Goal: Task Accomplishment & Management: Manage account settings

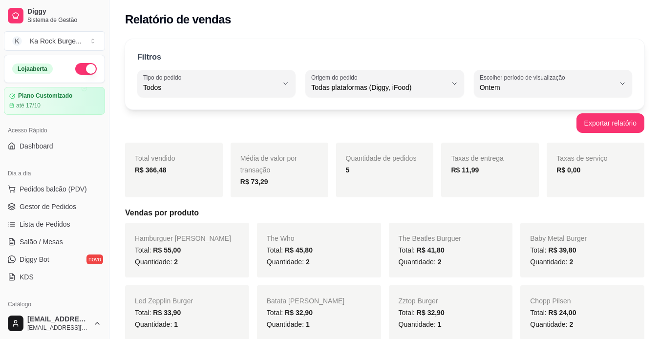
select select "ALL"
select select "1"
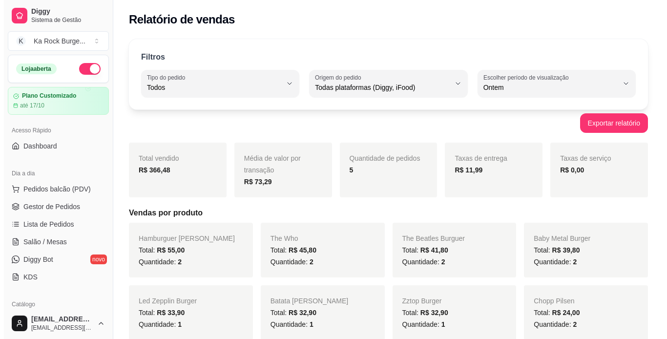
scroll to position [98, 0]
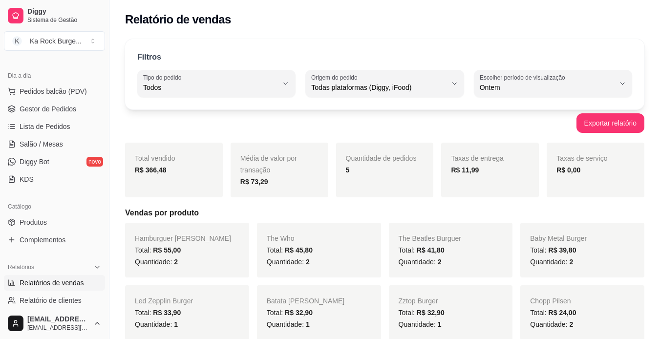
click at [51, 138] on link "Salão / Mesas" at bounding box center [54, 144] width 101 height 16
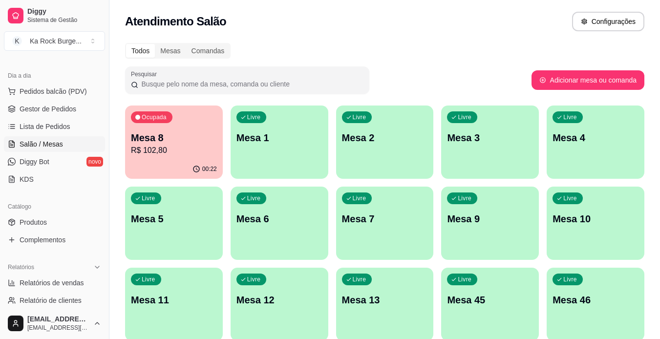
click at [184, 146] on p "R$ 102,80" at bounding box center [174, 151] width 86 height 12
click at [160, 131] on p "Mesa 8" at bounding box center [174, 138] width 86 height 14
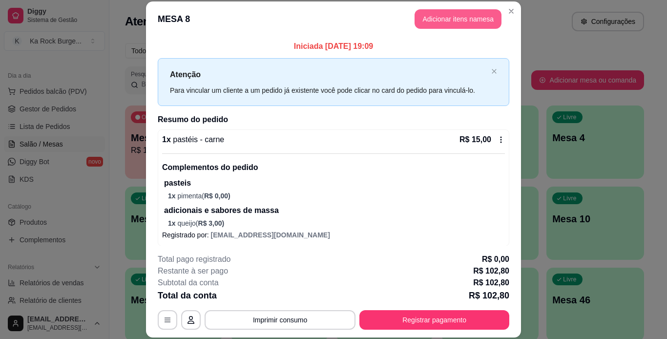
click at [448, 27] on button "Adicionar itens na mesa" at bounding box center [458, 19] width 87 height 20
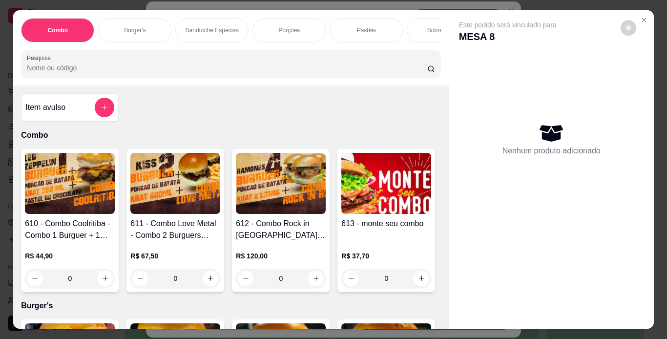
click at [202, 49] on div "Combo Burger's Sanduíche Especias Porções Pastéis Sobremesas Burger's Doces Pas…" at bounding box center [230, 47] width 435 height 75
click at [202, 47] on div "Combo Burger's Sanduíche Especias Porções Pastéis Sobremesas Burger's Doces Pas…" at bounding box center [230, 47] width 435 height 75
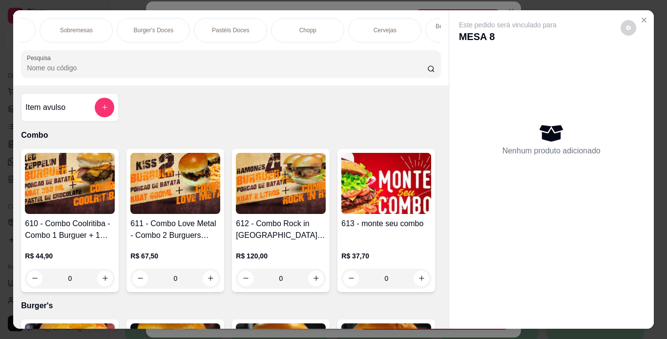
click at [321, 27] on div "Chopp" at bounding box center [307, 30] width 73 height 24
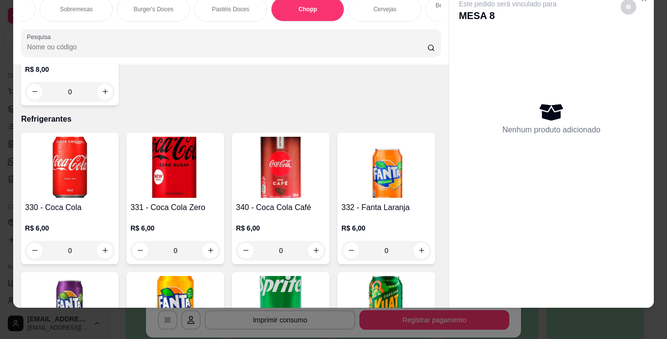
scroll to position [3958, 0]
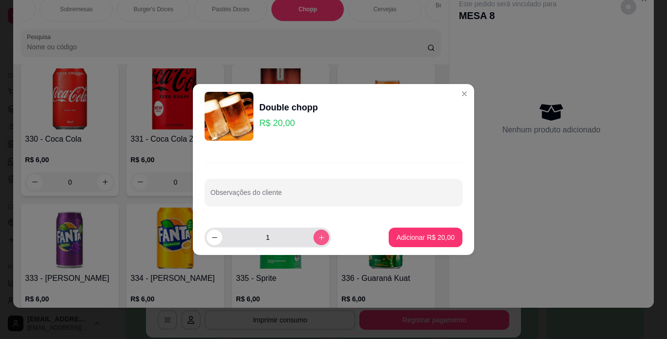
click at [314, 240] on button "increase-product-quantity" at bounding box center [322, 238] width 16 height 16
type input "2"
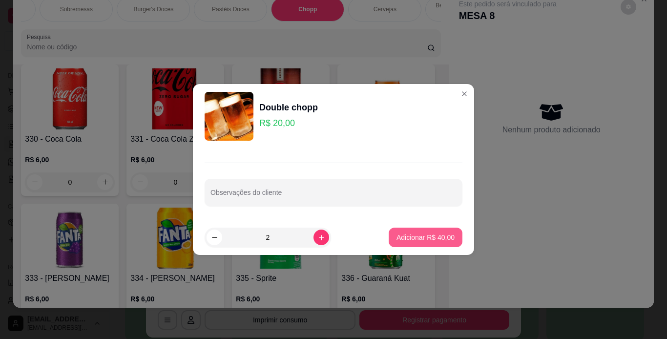
click at [402, 236] on p "Adicionar R$ 40,00" at bounding box center [426, 238] width 58 height 10
type input "2"
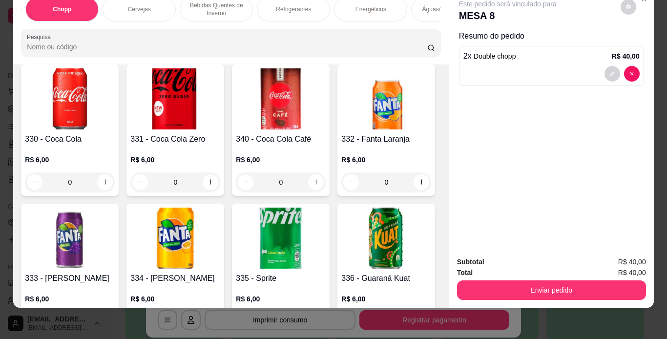
scroll to position [0, 619]
click at [292, 5] on p "Refrigerantes" at bounding box center [287, 9] width 35 height 8
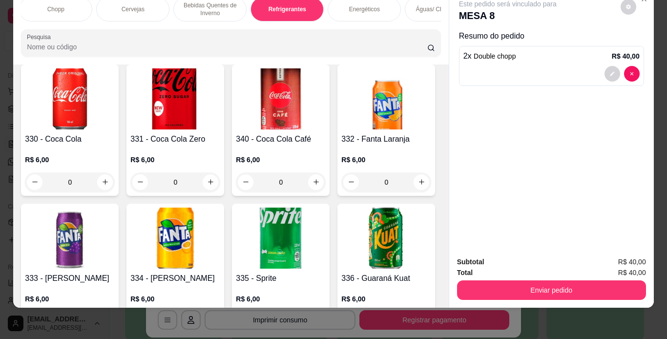
scroll to position [4740, 0]
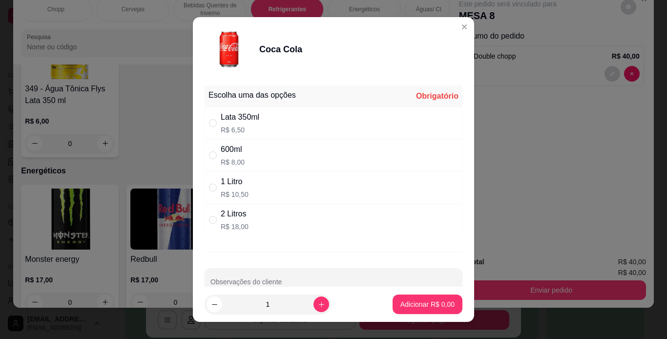
click at [317, 121] on div "Lata 350ml R$ 6,50" at bounding box center [334, 123] width 258 height 32
radio input "true"
click at [412, 297] on button "Adicionar R$ 6,50" at bounding box center [428, 305] width 70 height 20
type input "1"
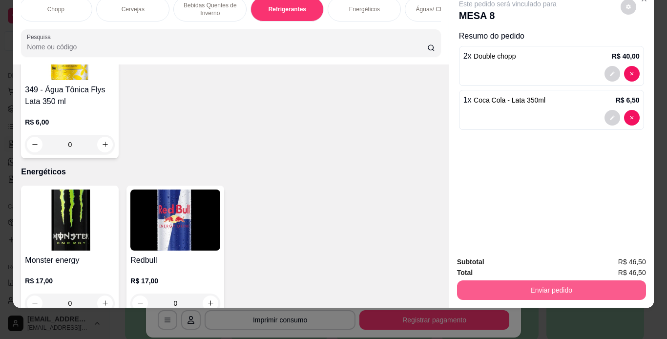
click at [483, 287] on button "Enviar pedido" at bounding box center [551, 290] width 189 height 20
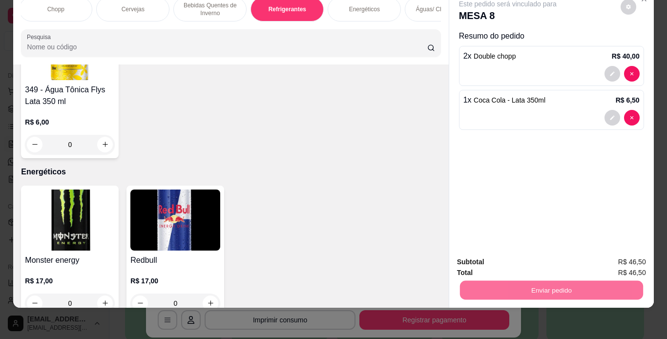
click at [639, 262] on button "Enviar pedido" at bounding box center [620, 259] width 55 height 19
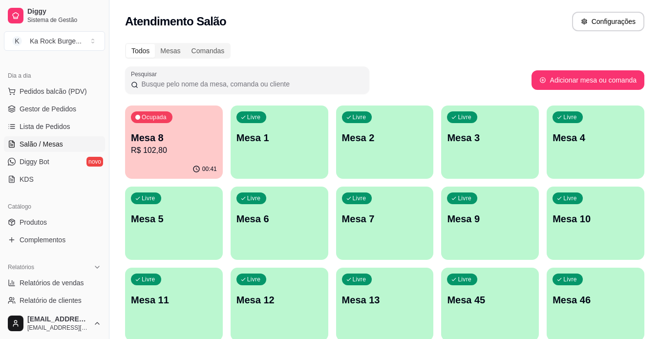
click at [31, 98] on button "Pedidos balcão (PDV)" at bounding box center [54, 92] width 101 height 16
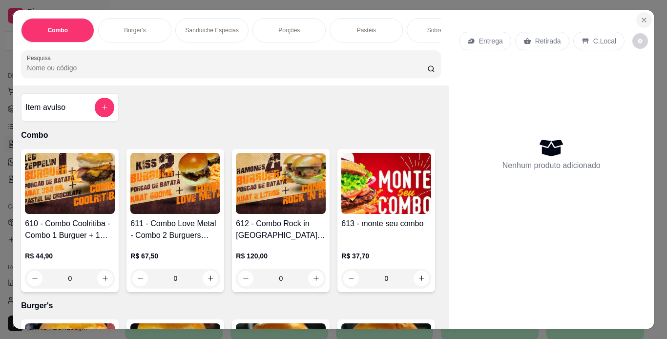
click at [640, 16] on icon "Close" at bounding box center [644, 20] width 8 height 8
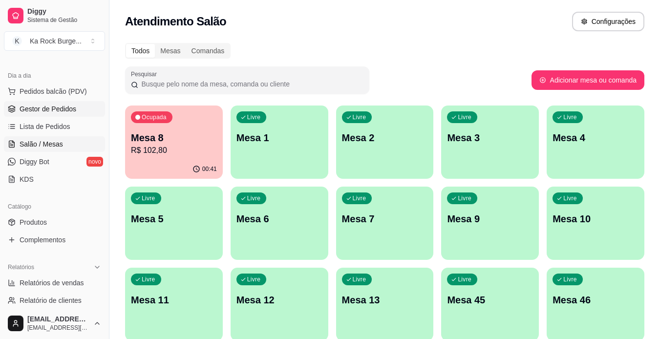
click at [46, 111] on span "Gestor de Pedidos" at bounding box center [48, 109] width 57 height 10
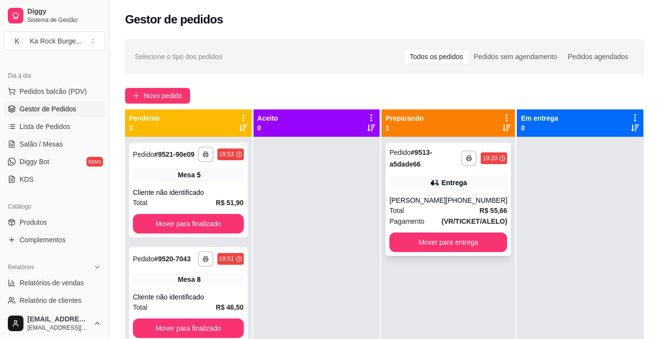
click at [465, 211] on div "Total R$ 55,66" at bounding box center [448, 210] width 118 height 11
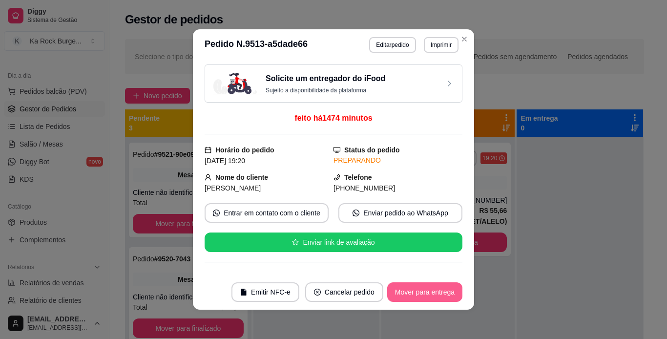
click at [401, 288] on button "Mover para entrega" at bounding box center [424, 292] width 75 height 20
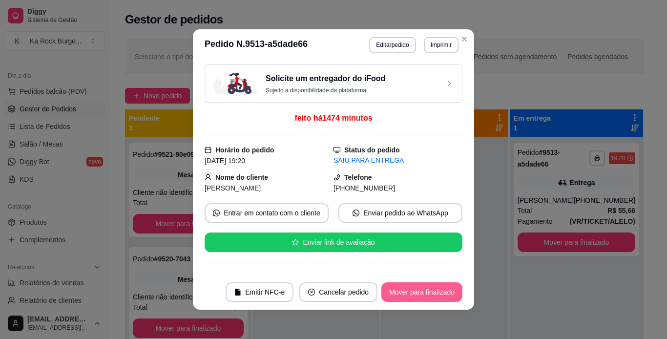
click at [401, 288] on button "Mover para finalizado" at bounding box center [422, 292] width 81 height 20
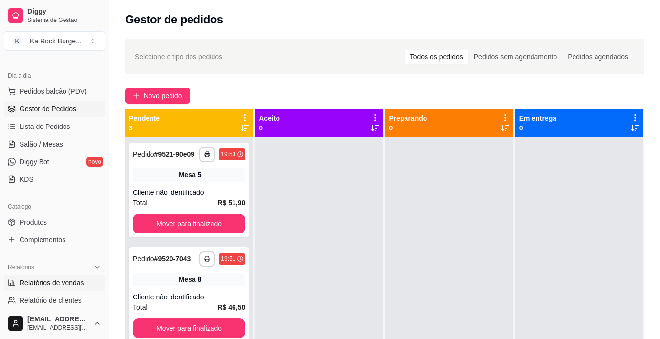
click at [37, 283] on span "Relatórios de vendas" at bounding box center [52, 283] width 64 height 10
select select "ALL"
select select "0"
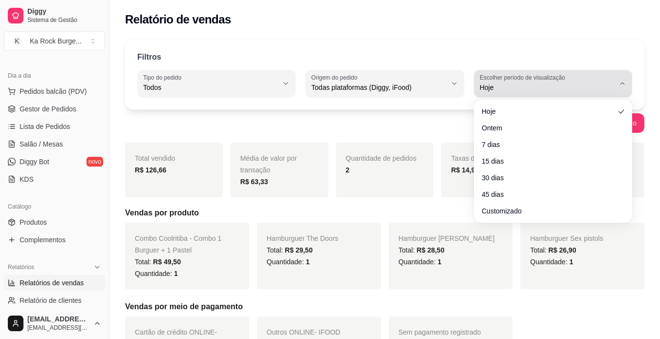
click at [509, 89] on span "Hoje" at bounding box center [547, 88] width 135 height 10
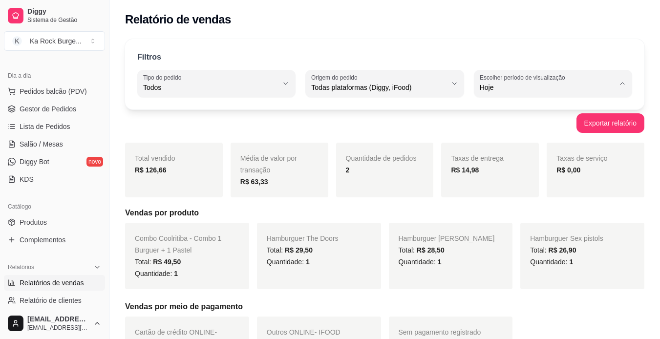
click at [505, 128] on span "Ontem" at bounding box center [547, 126] width 127 height 9
type input "1"
select select "1"
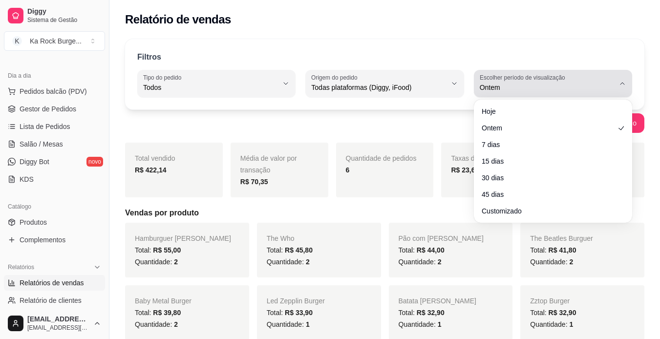
click at [513, 90] on span "Ontem" at bounding box center [547, 88] width 135 height 10
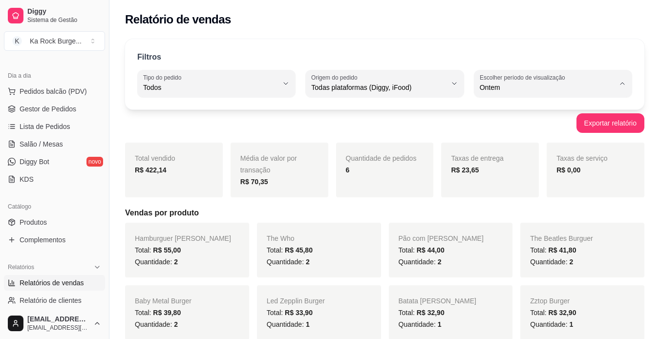
click at [505, 107] on span "Hoje" at bounding box center [547, 110] width 127 height 9
type input "0"
select select "0"
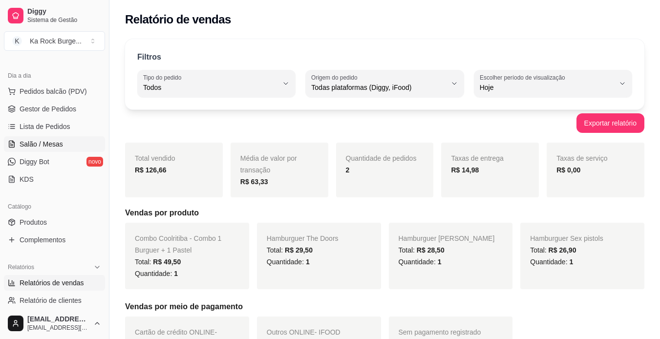
click at [52, 149] on span "Salão / Mesas" at bounding box center [41, 144] width 43 height 10
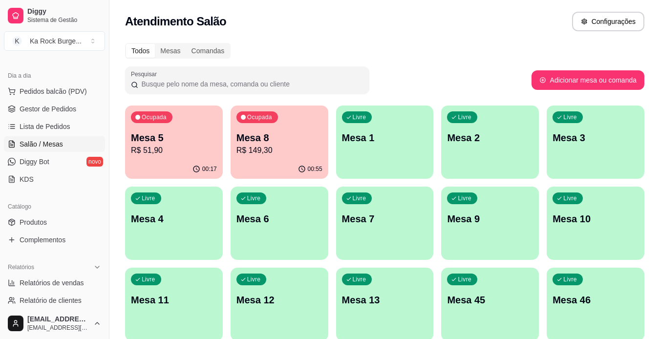
click at [289, 147] on p "R$ 149,30" at bounding box center [279, 151] width 86 height 12
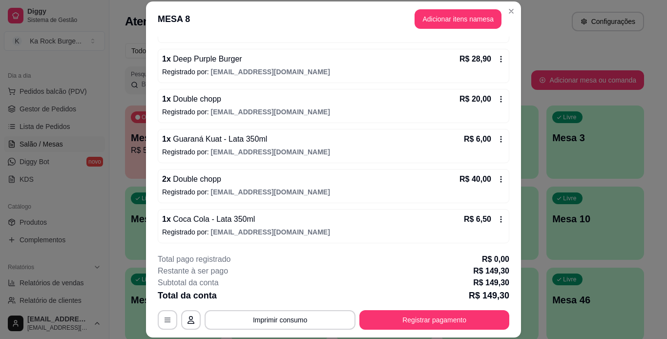
scroll to position [245, 0]
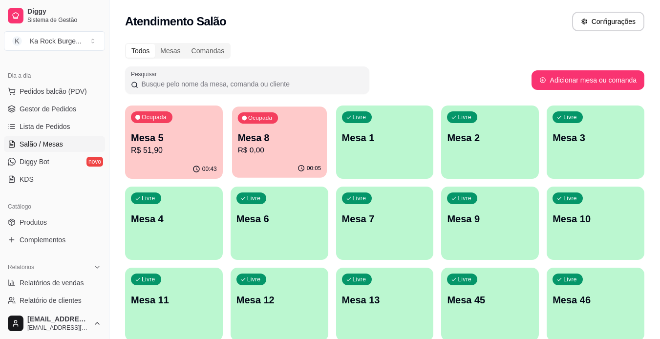
click at [261, 169] on div "00:05" at bounding box center [279, 168] width 95 height 19
click at [153, 161] on div "00:43" at bounding box center [174, 168] width 95 height 19
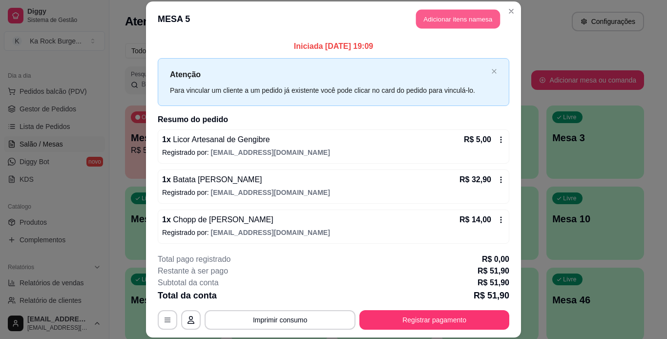
click at [451, 15] on button "Adicionar itens na mesa" at bounding box center [458, 19] width 84 height 19
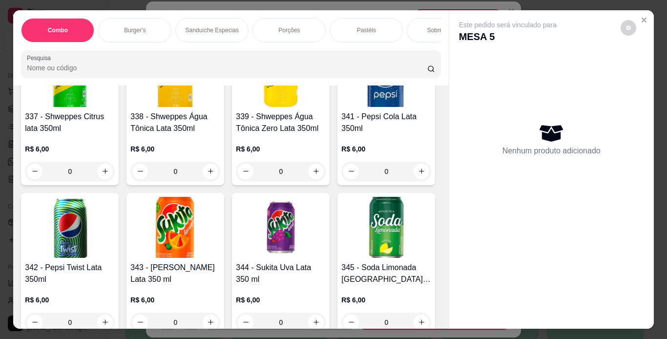
scroll to position [3724, 0]
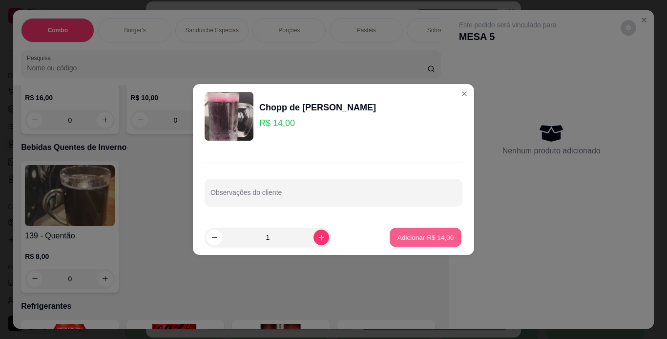
click at [428, 239] on p "Adicionar R$ 14,00" at bounding box center [426, 237] width 57 height 9
type input "1"
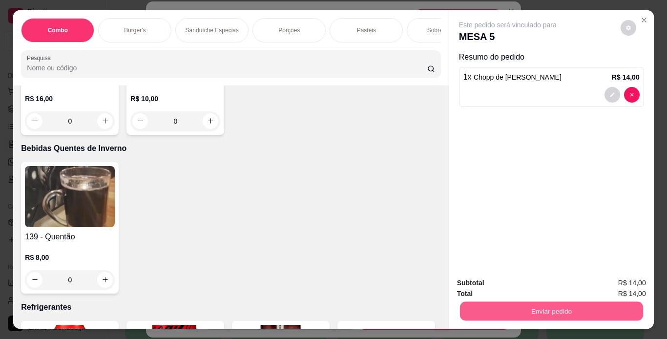
click at [502, 308] on button "Enviar pedido" at bounding box center [551, 311] width 183 height 19
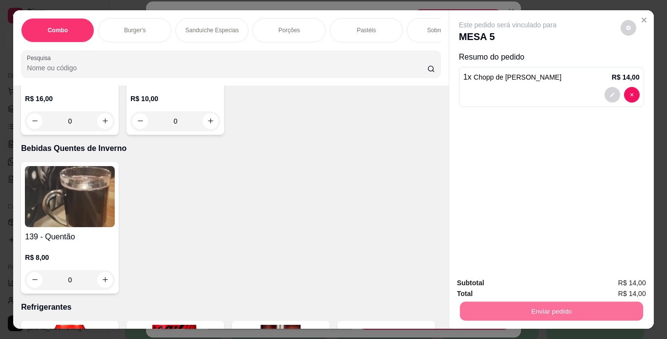
click at [612, 283] on button "Enviar pedido" at bounding box center [621, 284] width 54 height 18
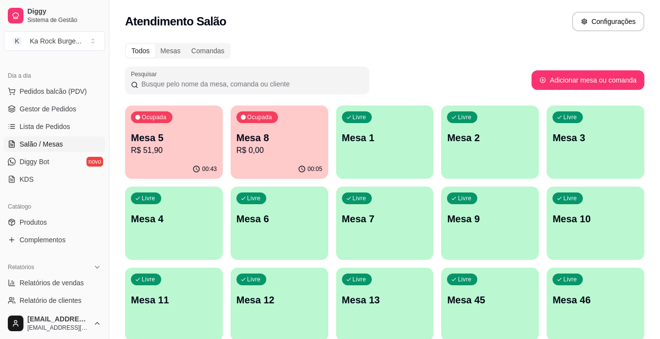
click at [273, 158] on div "Ocupada Mesa 8 R$ 0,00" at bounding box center [280, 133] width 98 height 54
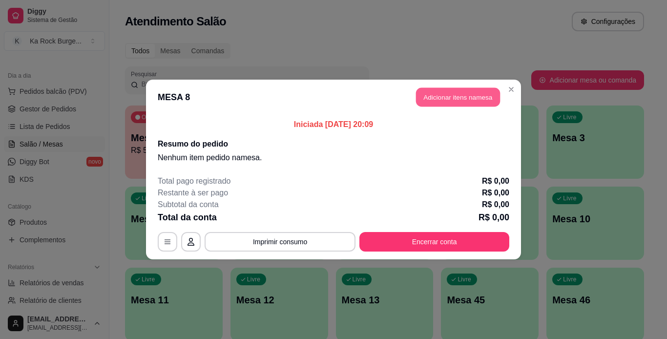
click at [460, 97] on button "Adicionar itens na mesa" at bounding box center [458, 97] width 84 height 19
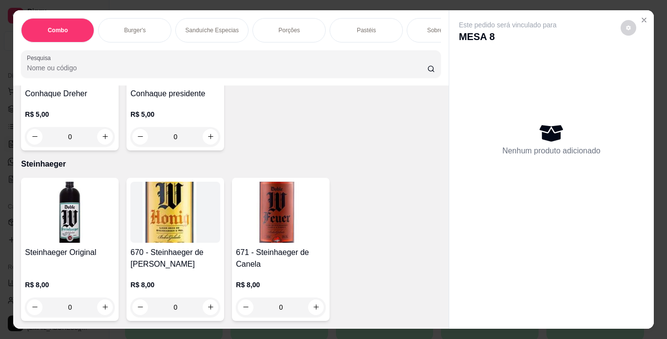
scroll to position [8689, 0]
type input "1"
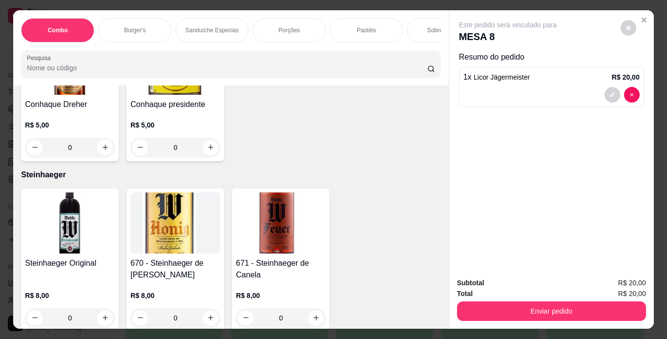
scroll to position [7861, 0]
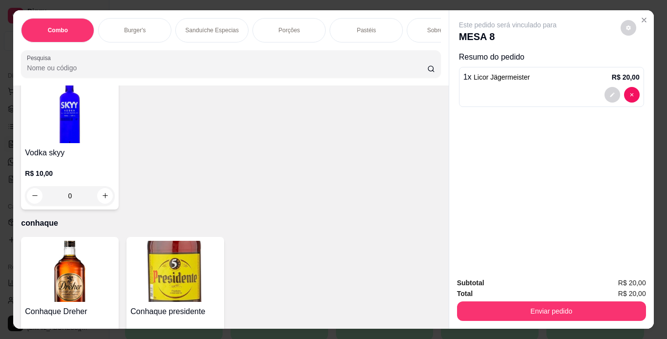
click at [435, 251] on div "Item avulso Combo 610 - Combo Coolritiba - Combo 1 Burguer + 1 Pastel R$ 44,90 …" at bounding box center [230, 206] width 435 height 243
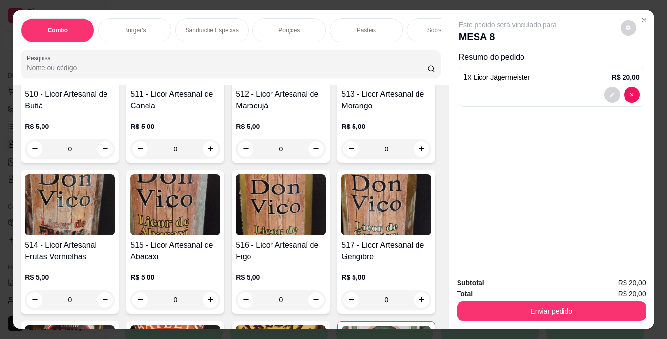
scroll to position [6620, 0]
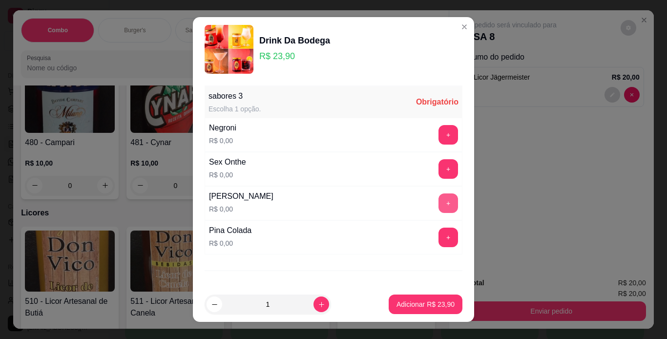
click at [439, 203] on button "+" at bounding box center [449, 203] width 20 height 20
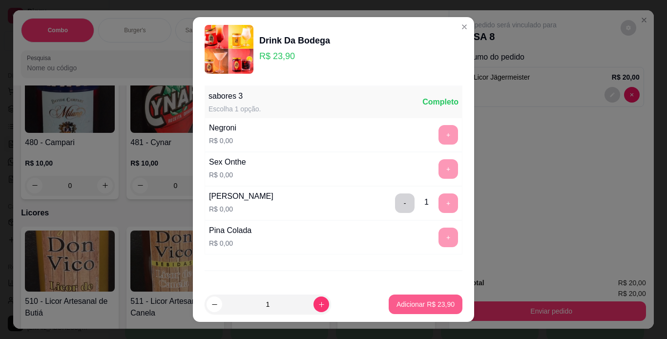
click at [405, 303] on p "Adicionar R$ 23,90" at bounding box center [426, 304] width 58 height 10
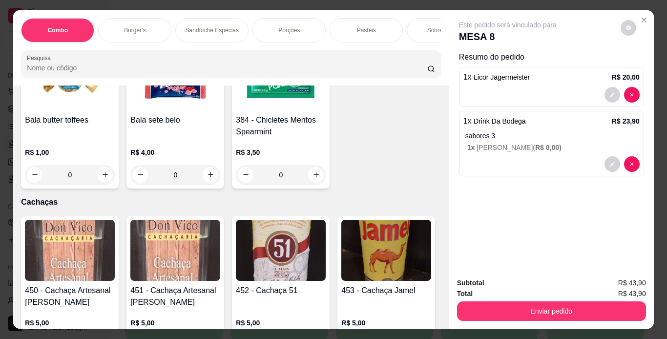
scroll to position [5793, 0]
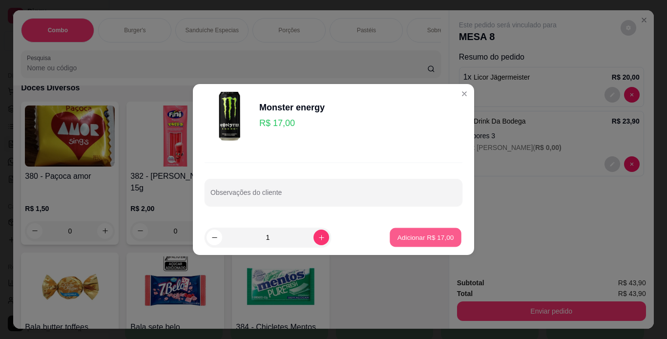
click at [402, 233] on p "Adicionar R$ 17,00" at bounding box center [426, 237] width 57 height 9
type input "1"
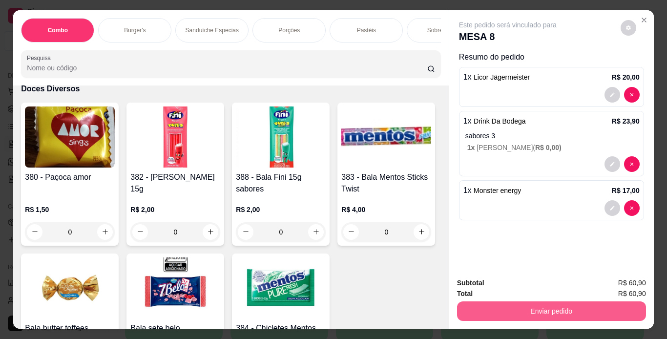
click at [477, 309] on button "Enviar pedido" at bounding box center [551, 311] width 189 height 20
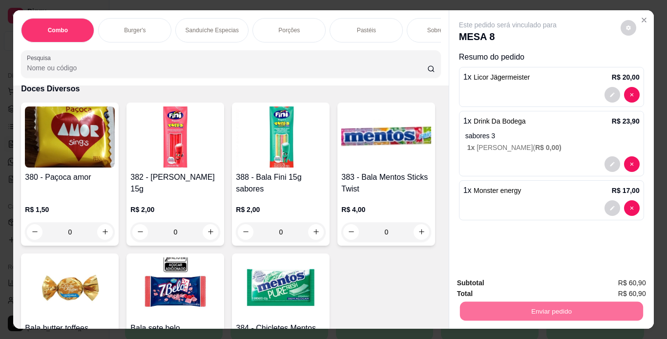
click at [608, 287] on button "Enviar pedido" at bounding box center [621, 284] width 54 height 18
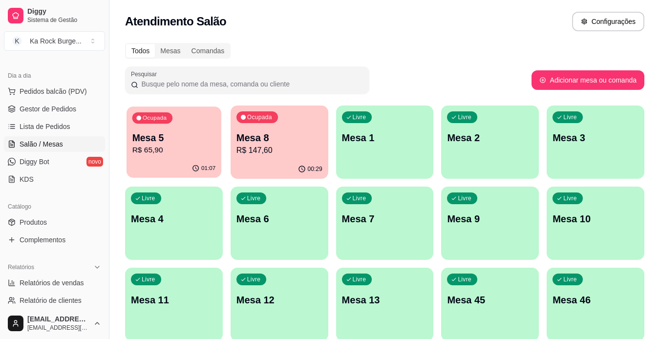
click at [192, 140] on p "Mesa 5" at bounding box center [174, 137] width 84 height 13
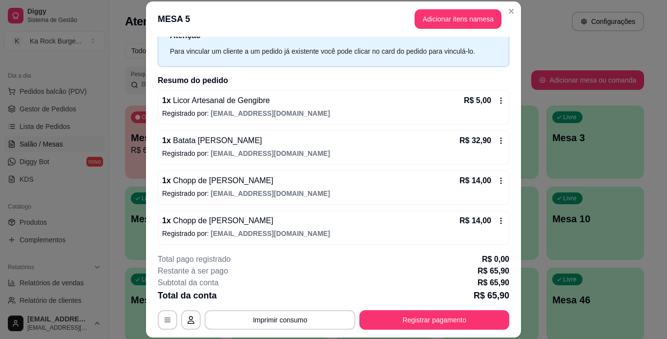
scroll to position [42, 0]
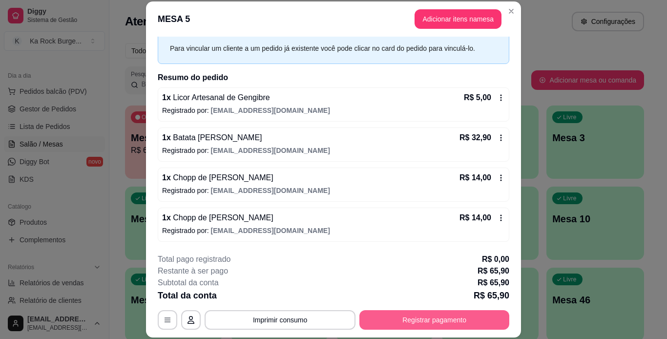
click at [492, 312] on button "Registrar pagamento" at bounding box center [435, 320] width 150 height 20
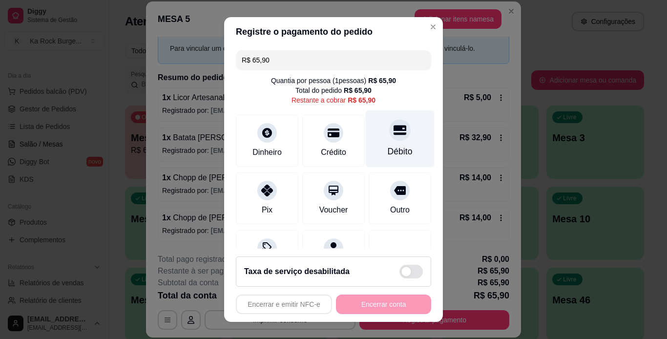
click at [393, 134] on div at bounding box center [399, 129] width 21 height 21
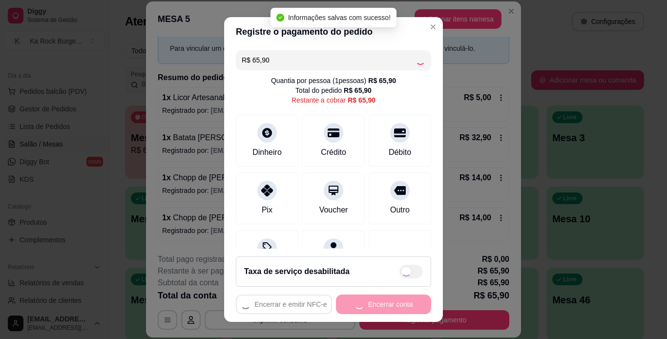
type input "R$ 0,00"
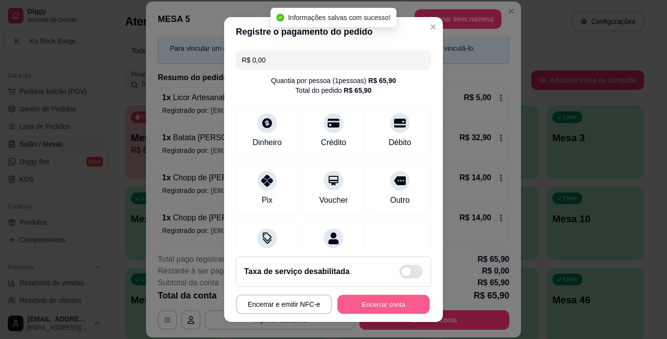
click at [387, 305] on button "Encerrar conta" at bounding box center [384, 304] width 92 height 19
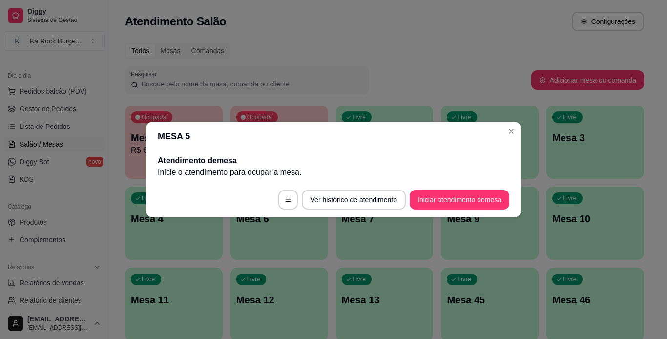
scroll to position [0, 0]
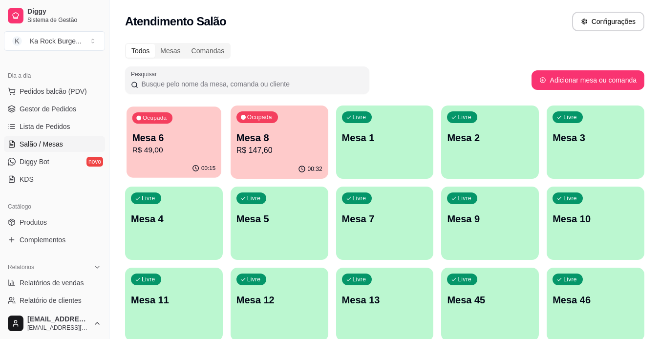
click at [171, 162] on div "00:15" at bounding box center [174, 168] width 95 height 19
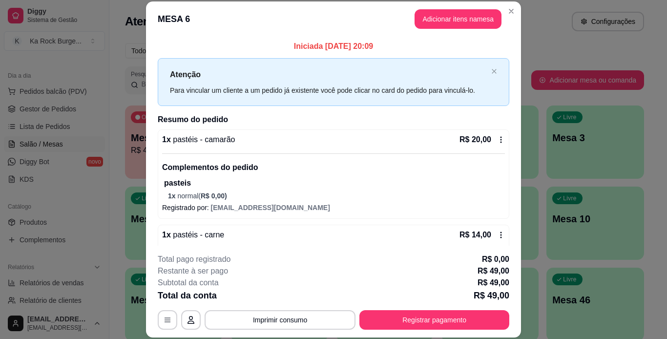
click at [497, 140] on icon at bounding box center [501, 140] width 8 height 8
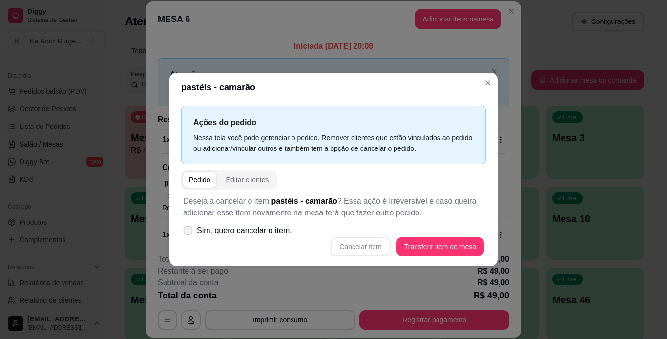
click at [188, 232] on icon at bounding box center [187, 230] width 7 height 5
click at [188, 233] on input "Sim, quero cancelar o item." at bounding box center [186, 236] width 6 height 6
checkbox input "true"
click at [374, 247] on button "Cancelar item" at bounding box center [361, 247] width 60 height 20
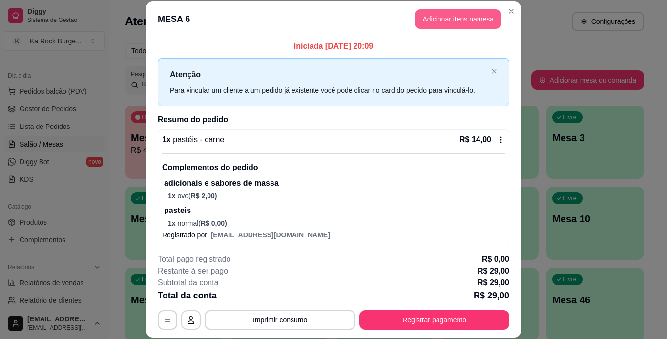
click at [454, 21] on button "Adicionar itens na mesa" at bounding box center [458, 19] width 87 height 20
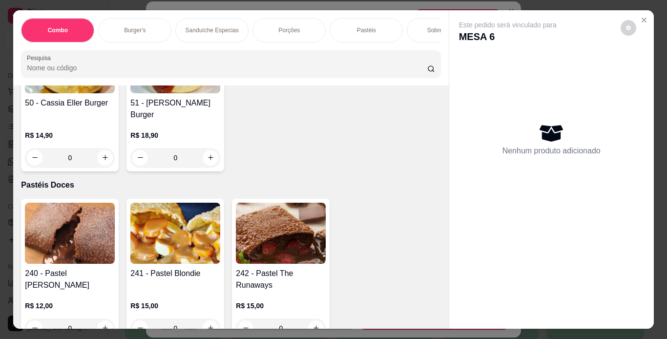
scroll to position [3103, 0]
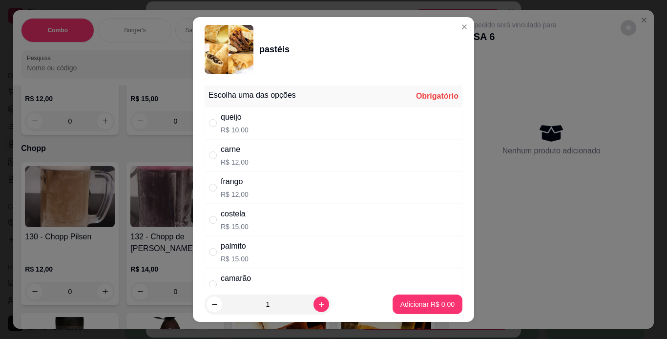
drag, startPoint x: 209, startPoint y: 159, endPoint x: 210, endPoint y: 169, distance: 9.8
click at [209, 161] on div "carne R$ 12,00" at bounding box center [334, 155] width 258 height 32
radio input "true"
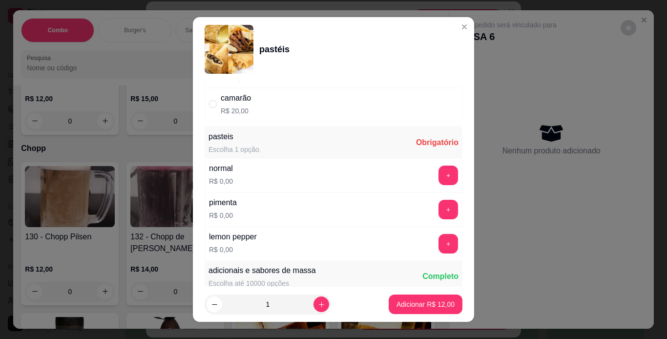
scroll to position [180, 0]
click at [439, 178] on button "+" at bounding box center [448, 175] width 19 height 19
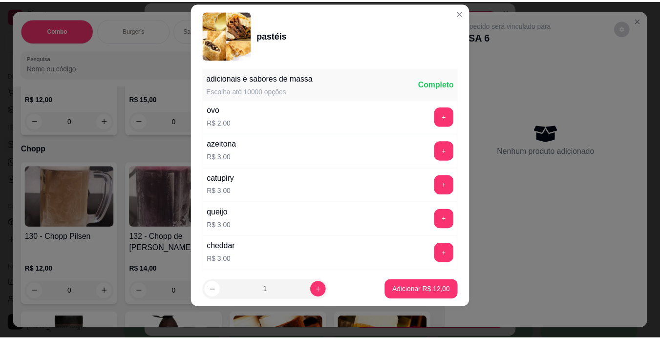
scroll to position [360, 0]
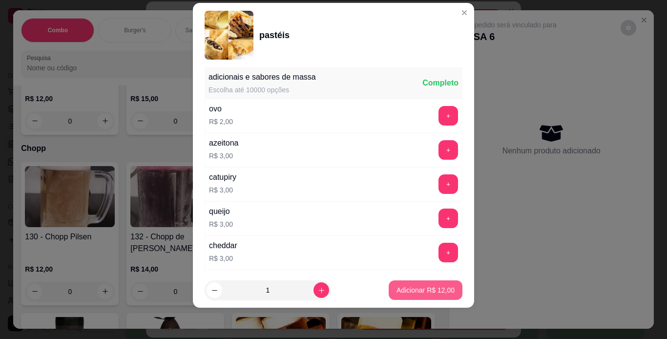
click at [431, 295] on button "Adicionar R$ 12,00" at bounding box center [426, 290] width 74 height 20
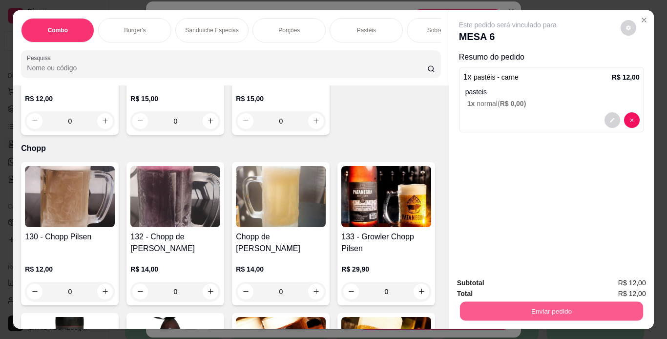
click at [473, 307] on button "Enviar pedido" at bounding box center [551, 311] width 183 height 19
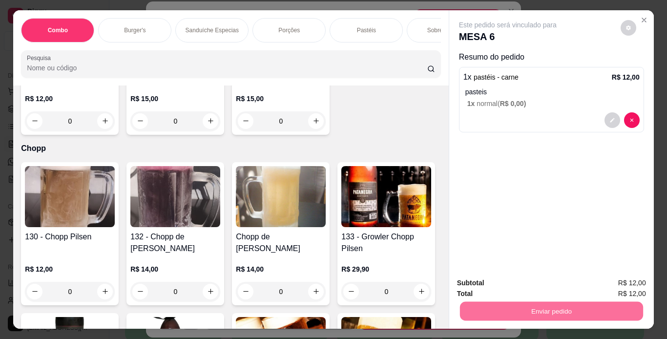
click at [604, 285] on button "Enviar pedido" at bounding box center [620, 284] width 55 height 19
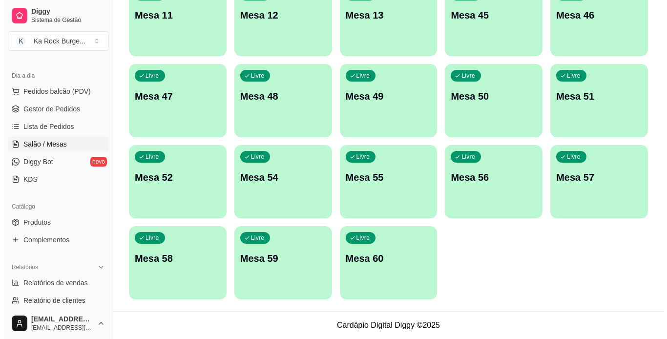
scroll to position [0, 0]
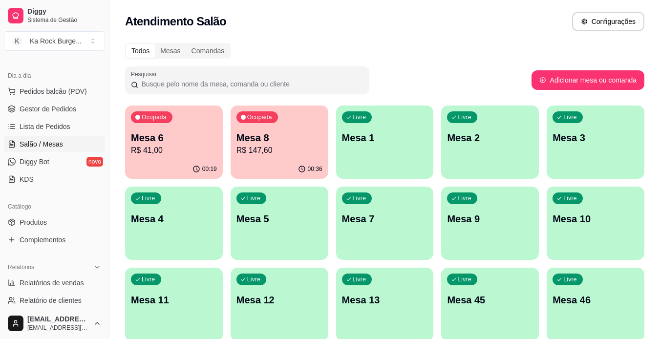
click at [173, 152] on p "R$ 41,00" at bounding box center [174, 151] width 86 height 12
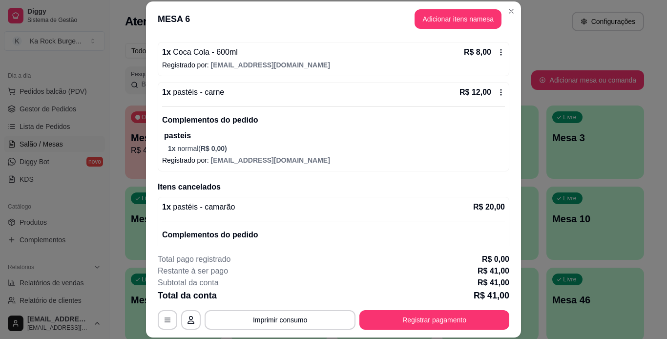
scroll to position [254, 0]
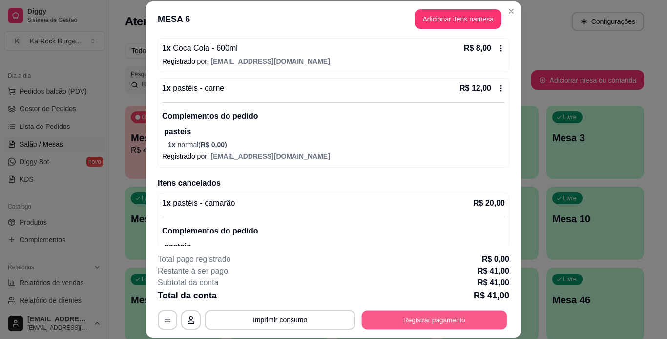
click at [429, 325] on button "Registrar pagamento" at bounding box center [435, 319] width 146 height 19
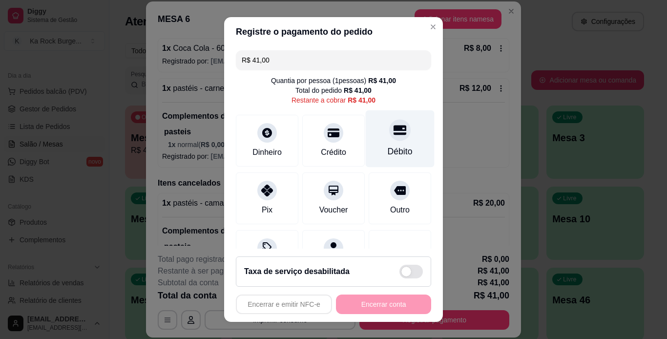
click at [388, 153] on div "Débito" at bounding box center [400, 151] width 25 height 13
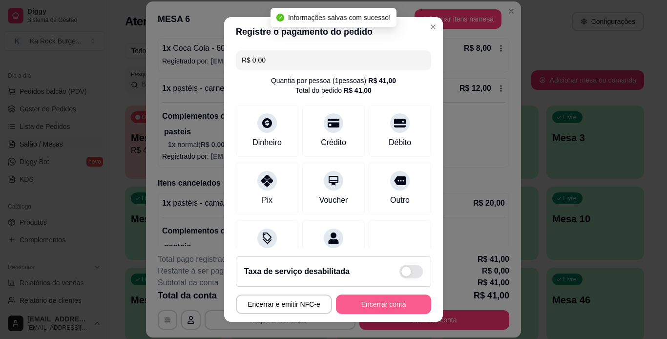
type input "R$ 0,00"
click at [394, 307] on button "Encerrar conta" at bounding box center [383, 305] width 95 height 20
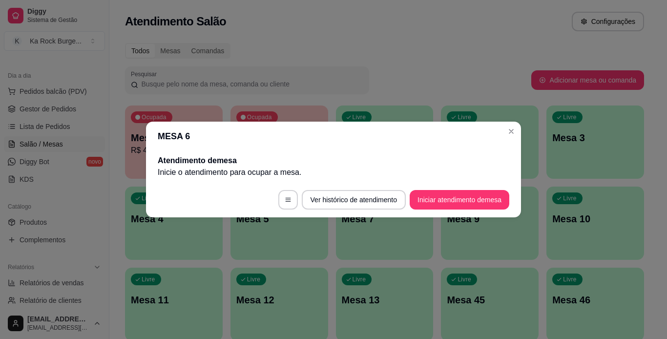
scroll to position [0, 0]
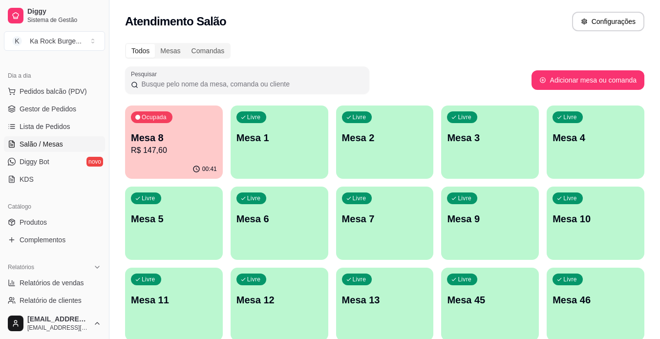
click at [177, 126] on div "Ocupada Mesa 8 R$ 147,60" at bounding box center [174, 133] width 98 height 54
click at [426, 184] on div "Ocupada Mesa 8 R$ 147,60 00:43 Livre Mesa 1 Livre Mesa 2 Livre Mesa 3 Livre Mes…" at bounding box center [384, 345] width 519 height 479
click at [194, 160] on div "00:43" at bounding box center [174, 169] width 98 height 19
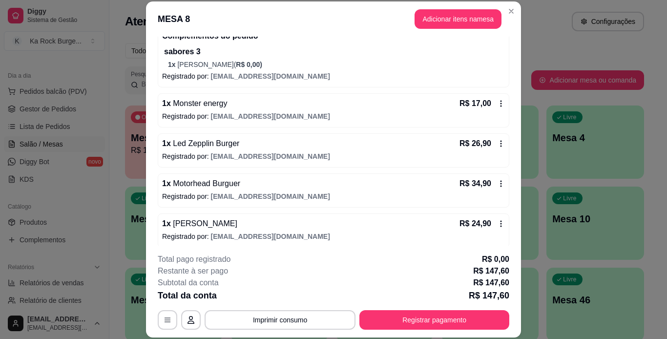
scroll to position [177, 0]
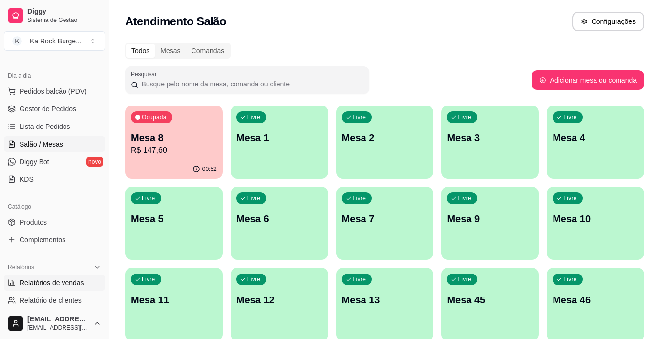
click at [53, 281] on span "Relatórios de vendas" at bounding box center [52, 283] width 64 height 10
select select "ALL"
select select "0"
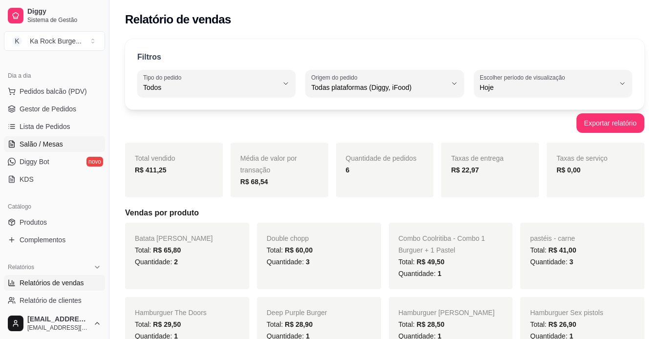
click at [49, 139] on span "Salão / Mesas" at bounding box center [41, 144] width 43 height 10
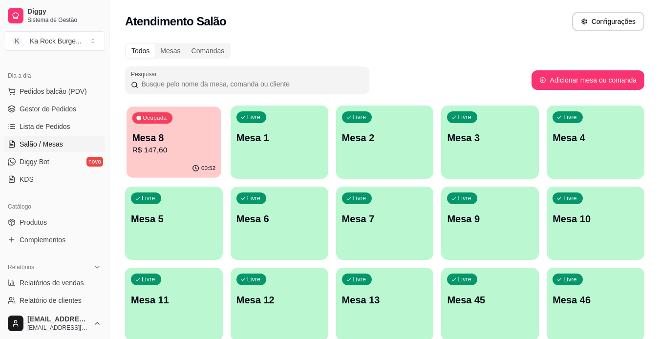
click at [207, 152] on p "R$ 147,60" at bounding box center [174, 150] width 84 height 11
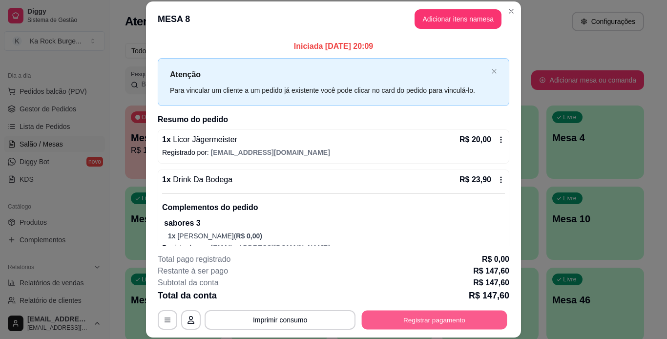
click at [486, 315] on button "Registrar pagamento" at bounding box center [435, 319] width 146 height 19
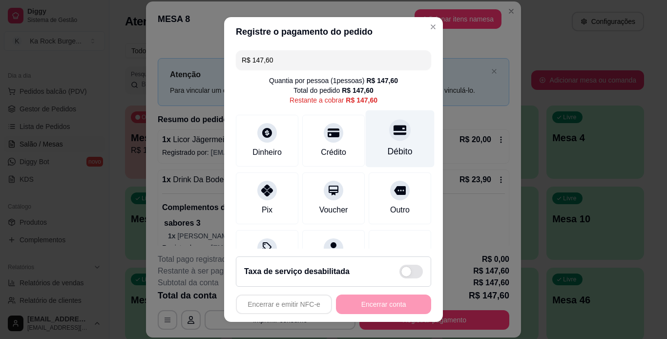
click at [391, 119] on div "Débito" at bounding box center [400, 138] width 69 height 57
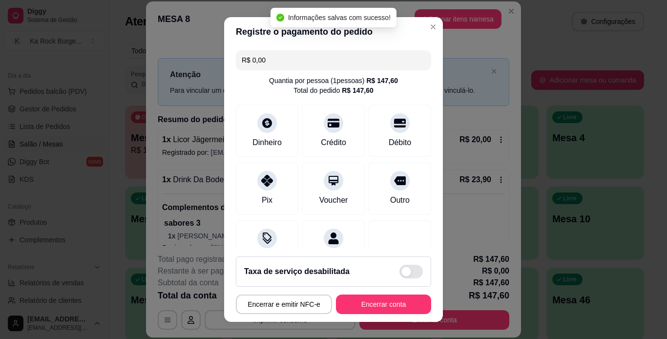
type input "R$ 0,00"
click at [373, 310] on button "Encerrar conta" at bounding box center [384, 304] width 92 height 19
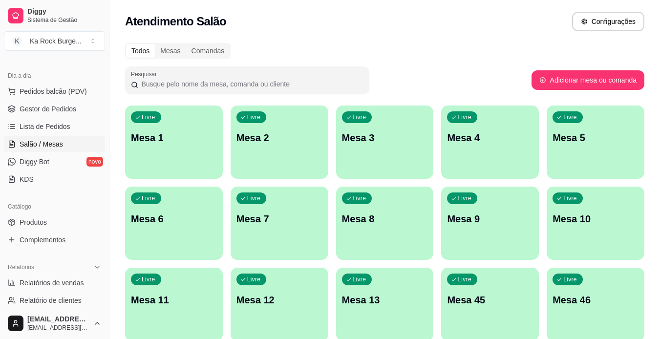
click at [67, 109] on span "Gestor de Pedidos" at bounding box center [48, 109] width 57 height 10
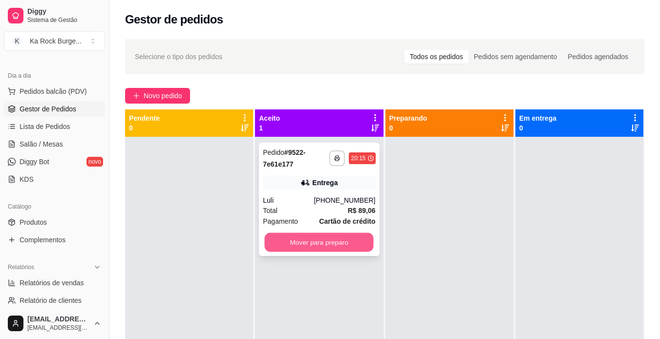
click at [344, 244] on button "Mover para preparo" at bounding box center [319, 242] width 109 height 19
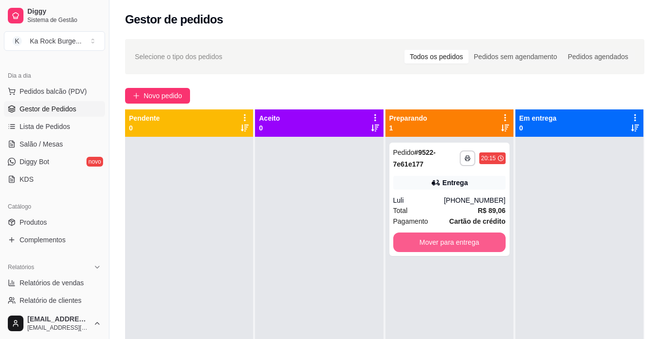
click at [454, 250] on button "Mover para entrega" at bounding box center [449, 243] width 112 height 20
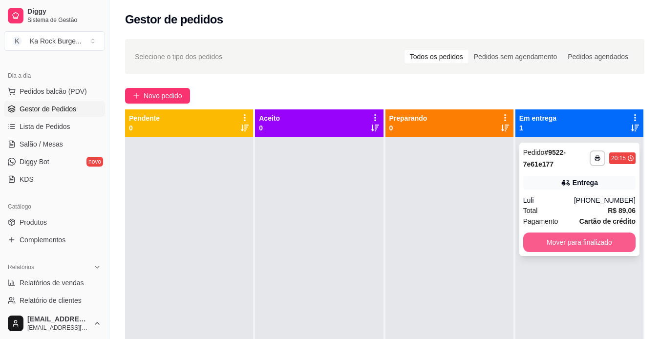
click at [586, 245] on button "Mover para finalizado" at bounding box center [579, 243] width 112 height 20
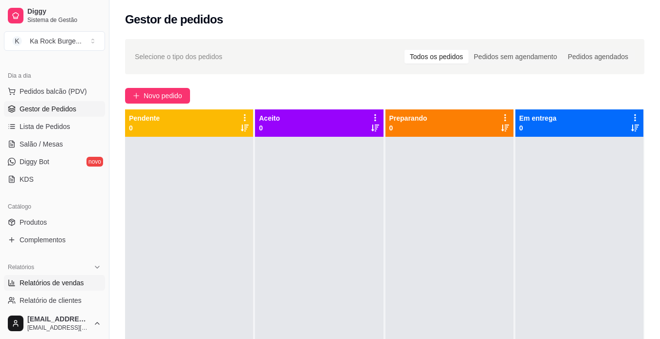
click at [58, 286] on span "Relatórios de vendas" at bounding box center [52, 283] width 64 height 10
select select "ALL"
select select "0"
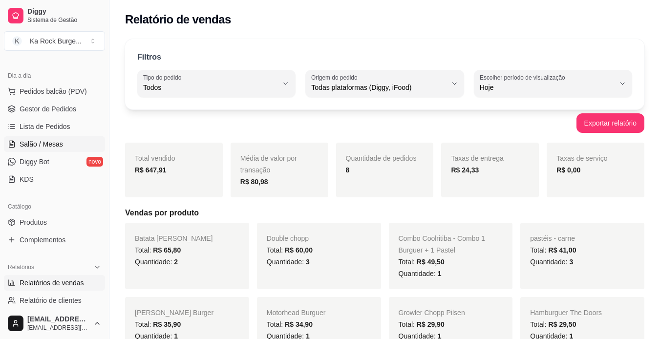
click at [61, 138] on link "Salão / Mesas" at bounding box center [54, 144] width 101 height 16
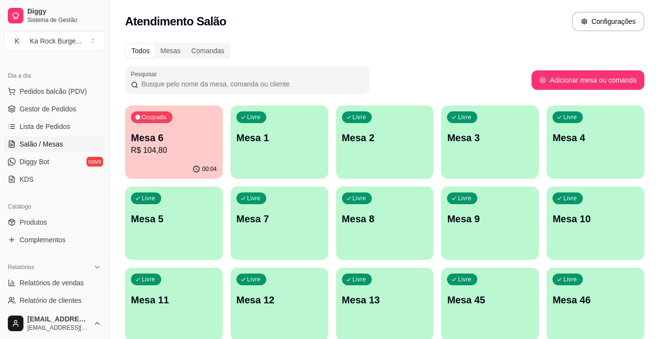
click at [206, 148] on p "R$ 104,80" at bounding box center [174, 151] width 86 height 12
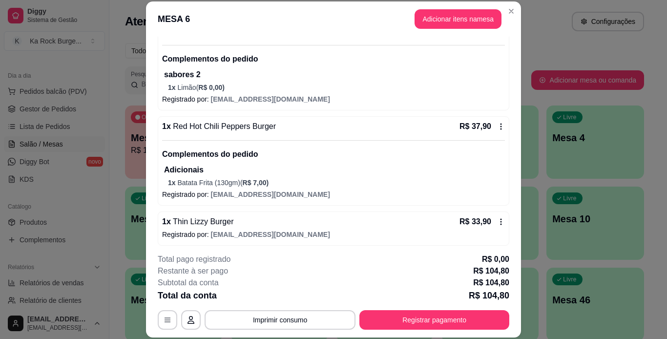
scroll to position [152, 0]
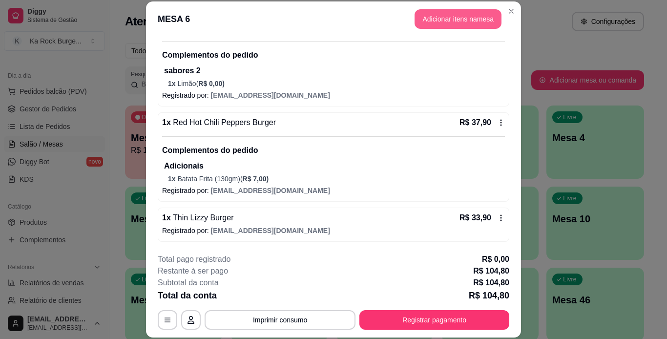
click at [470, 22] on button "Adicionar itens na mesa" at bounding box center [458, 19] width 87 height 20
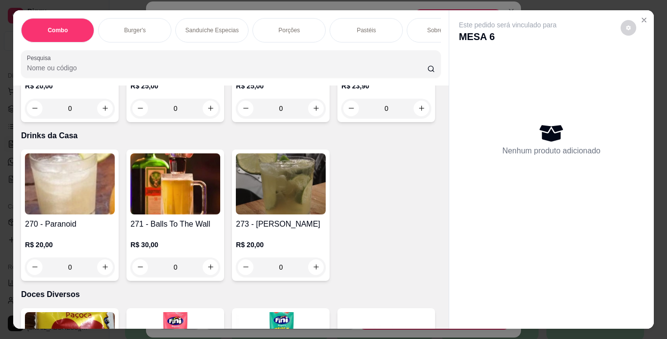
scroll to position [5793, 0]
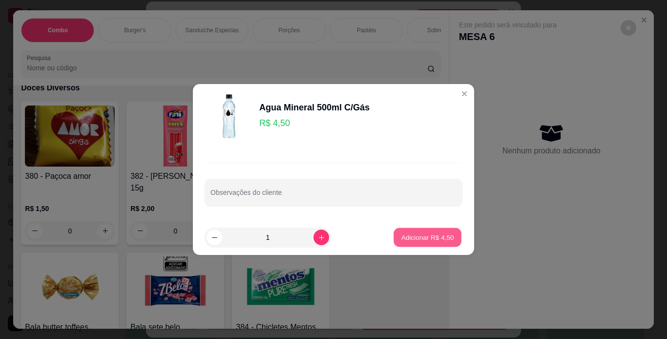
click at [432, 240] on p "Adicionar R$ 4,50" at bounding box center [427, 237] width 53 height 9
type input "1"
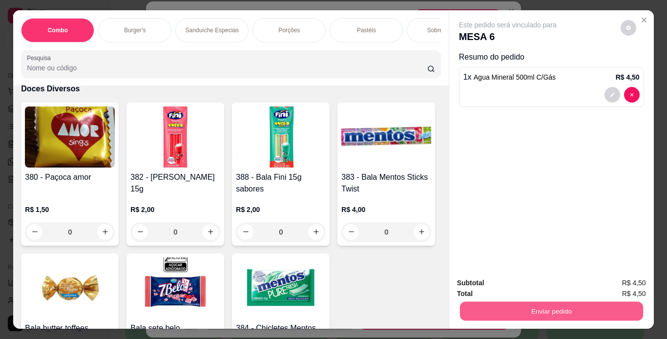
click at [534, 302] on button "Enviar pedido" at bounding box center [551, 311] width 183 height 19
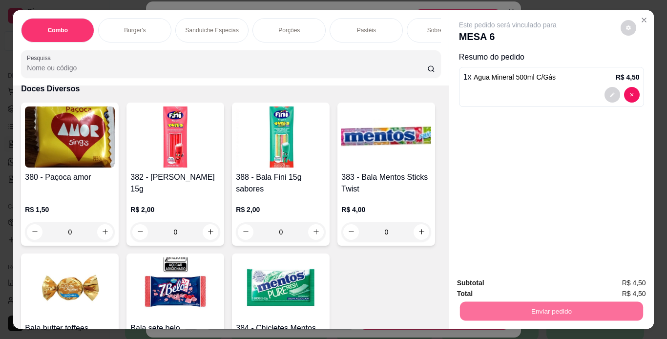
click at [604, 282] on button "Enviar pedido" at bounding box center [621, 284] width 54 height 18
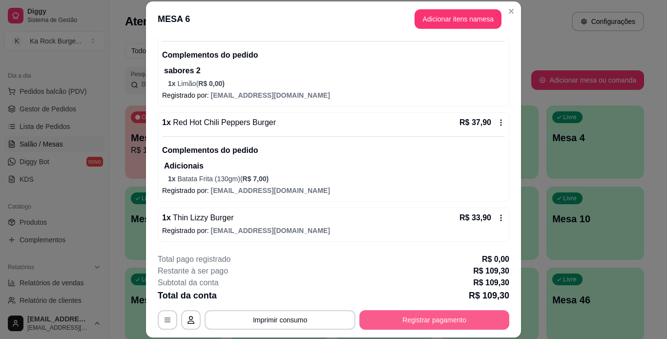
click at [420, 316] on button "Registrar pagamento" at bounding box center [435, 320] width 150 height 20
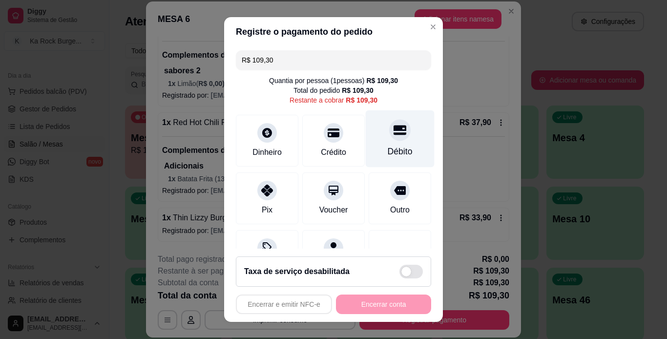
click at [388, 152] on div "Débito" at bounding box center [400, 151] width 25 height 13
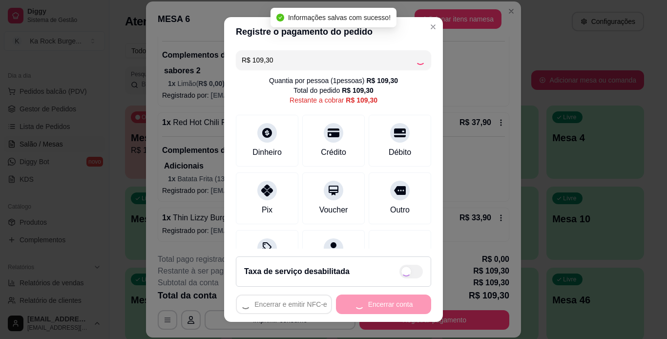
type input "R$ 0,00"
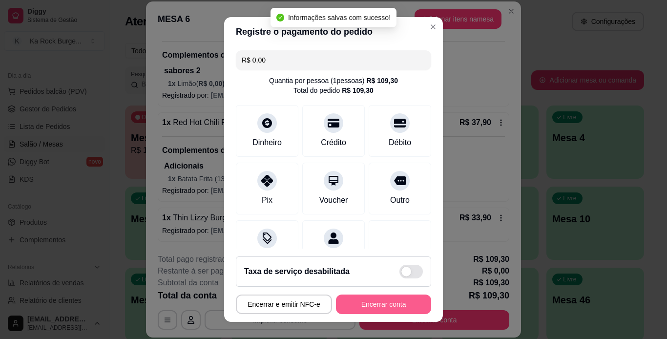
click at [376, 306] on button "Encerrar conta" at bounding box center [383, 305] width 95 height 20
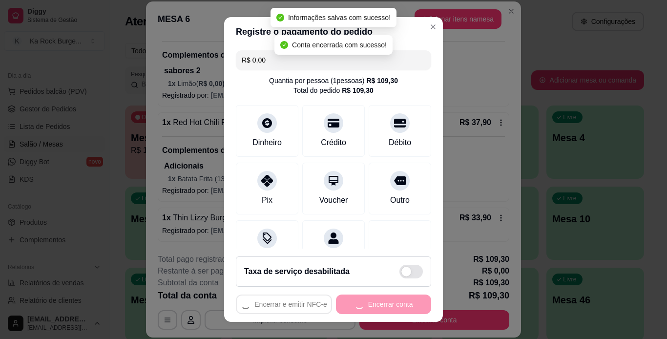
scroll to position [0, 0]
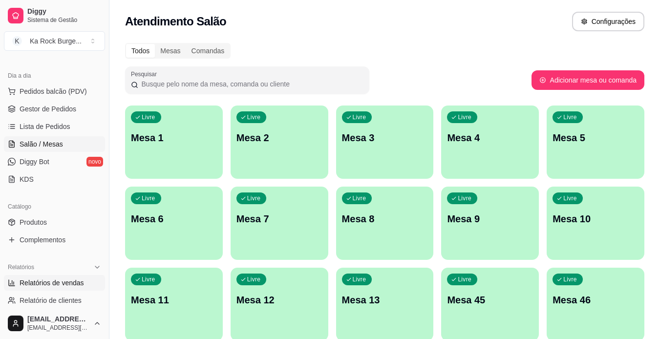
click at [43, 282] on span "Relatórios de vendas" at bounding box center [52, 283] width 64 height 10
select select "ALL"
select select "0"
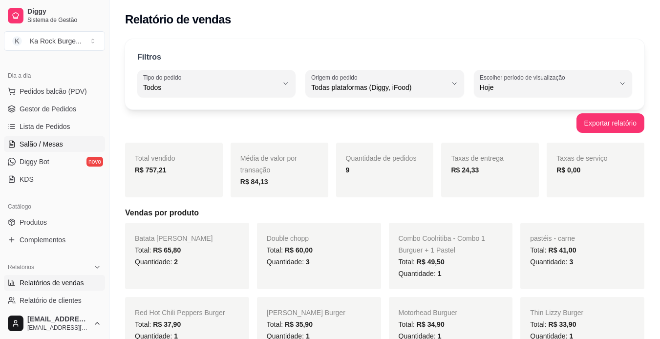
click at [35, 137] on link "Salão / Mesas" at bounding box center [54, 144] width 101 height 16
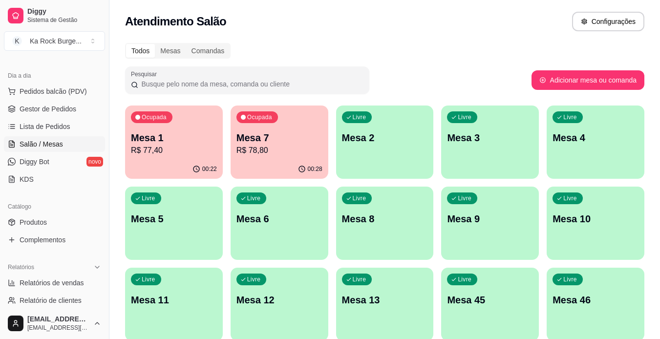
click at [285, 145] on div "Mesa 7 R$ 78,80" at bounding box center [279, 143] width 86 height 25
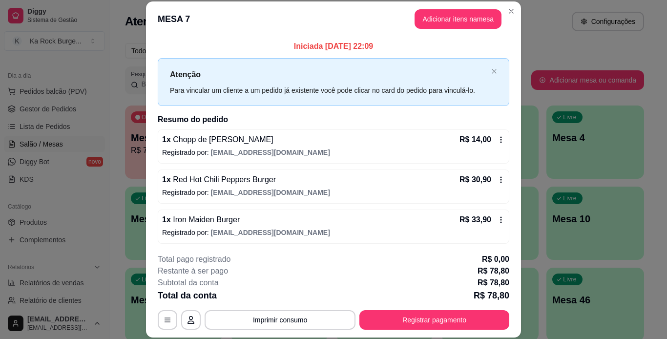
scroll to position [2, 0]
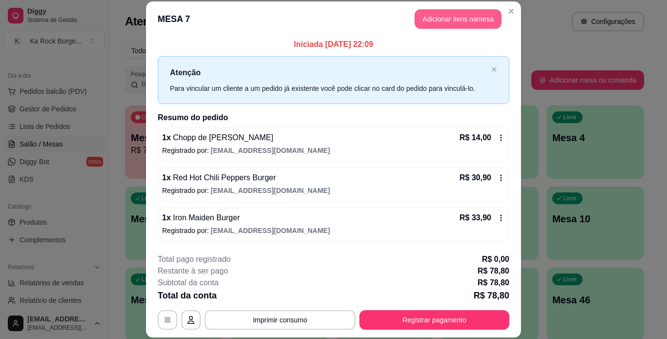
click at [477, 16] on button "Adicionar itens na mesa" at bounding box center [458, 19] width 87 height 20
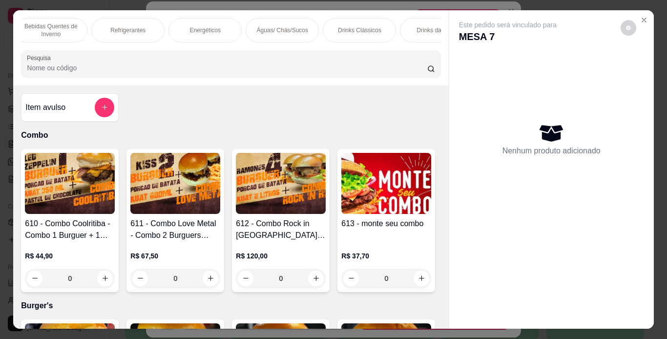
scroll to position [0, 781]
click at [406, 23] on div "Drinks da Casa" at bounding box center [434, 30] width 73 height 24
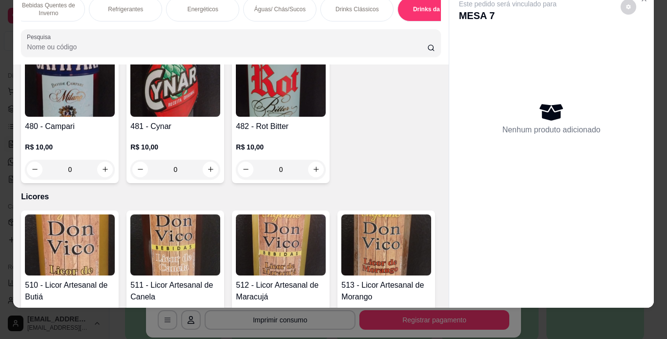
scroll to position [6598, 0]
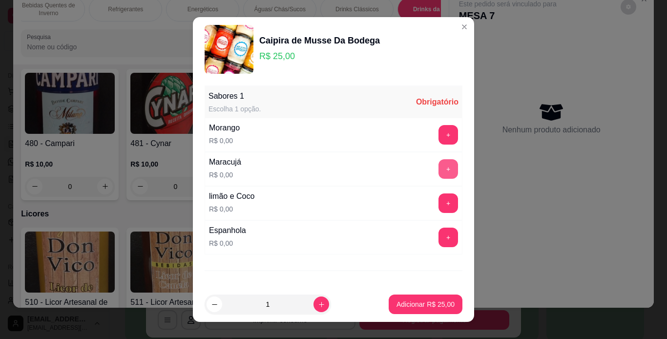
click at [439, 168] on button "+" at bounding box center [449, 169] width 20 height 20
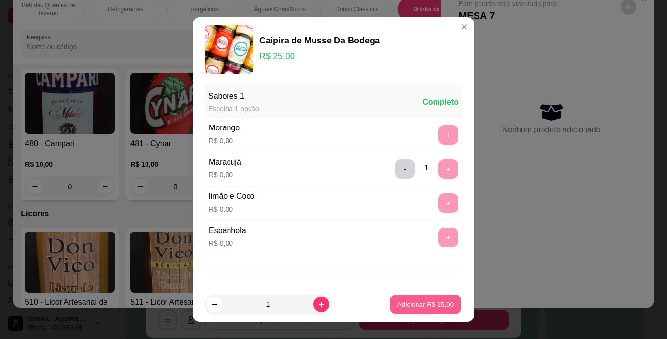
click at [438, 306] on p "Adicionar R$ 25,00" at bounding box center [426, 304] width 57 height 9
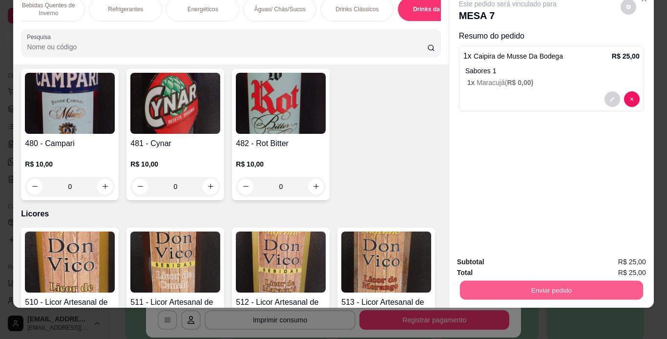
click at [616, 283] on button "Enviar pedido" at bounding box center [551, 290] width 183 height 19
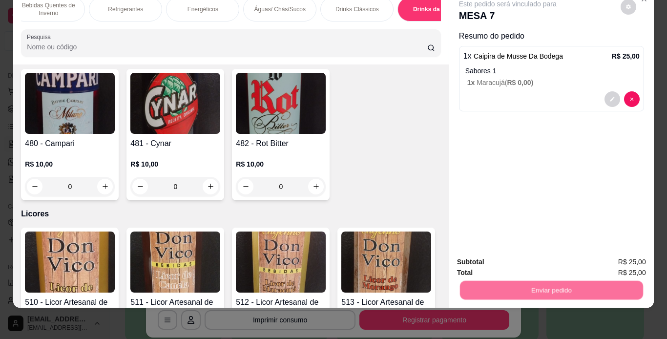
click at [561, 265] on button "Registrar cliente" at bounding box center [555, 259] width 63 height 18
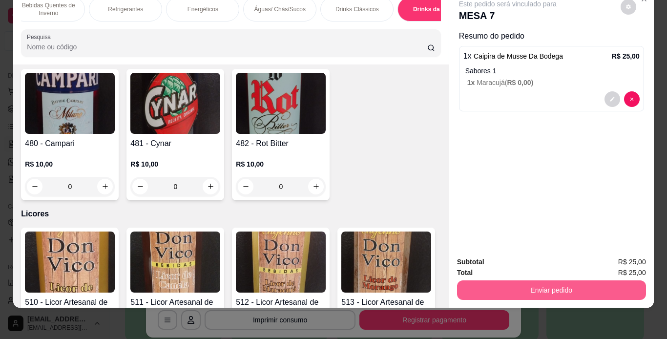
click at [574, 280] on button "Enviar pedido" at bounding box center [551, 290] width 189 height 20
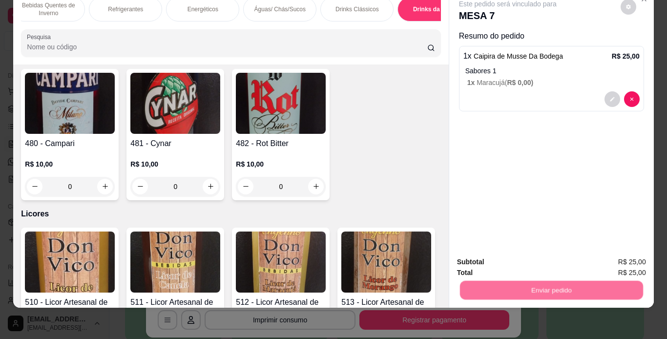
click at [638, 264] on button "Enviar pedido" at bounding box center [621, 259] width 54 height 18
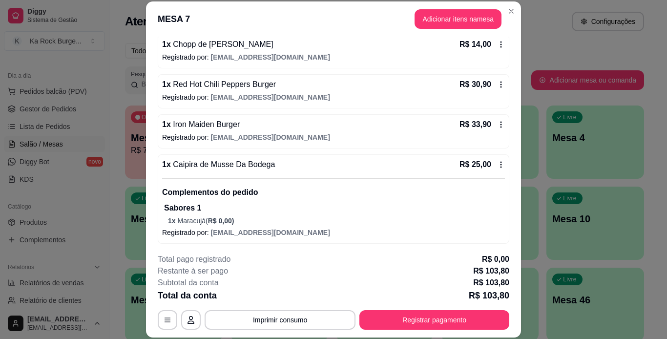
scroll to position [97, 0]
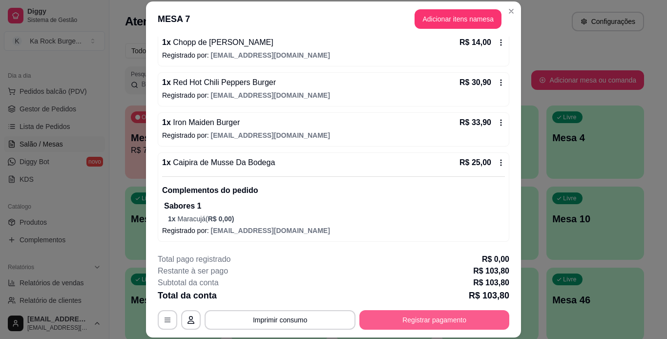
click at [403, 317] on button "Registrar pagamento" at bounding box center [435, 320] width 150 height 20
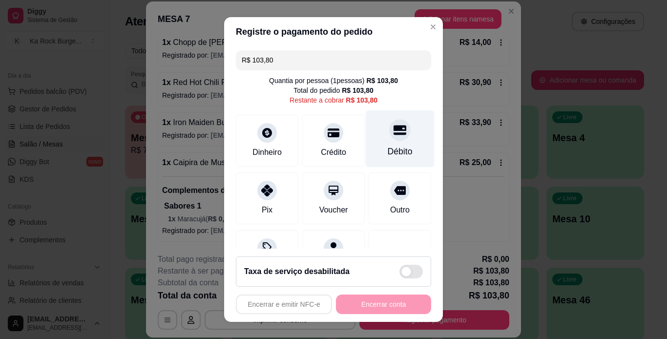
click at [389, 137] on div at bounding box center [399, 129] width 21 height 21
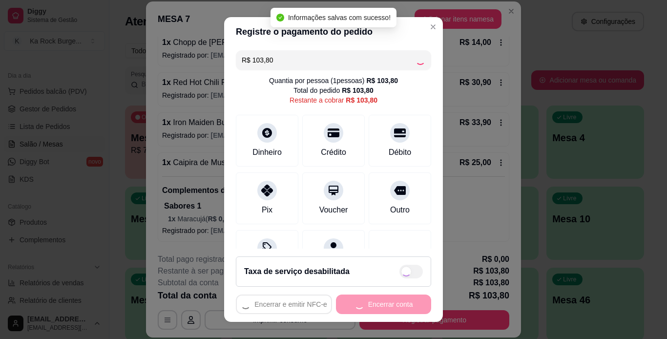
type input "R$ 0,00"
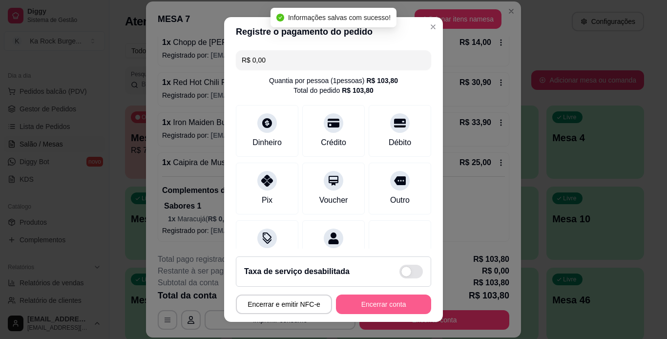
click at [402, 304] on button "Encerrar conta" at bounding box center [383, 305] width 95 height 20
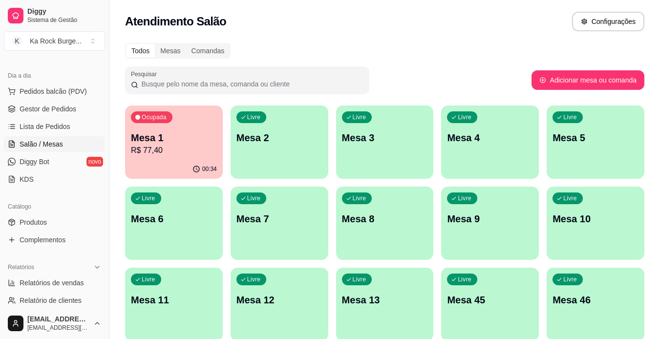
scroll to position [285, 0]
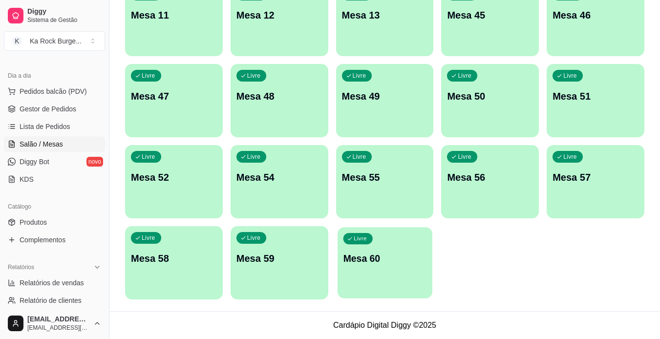
click at [372, 267] on div "Livre Mesa 60" at bounding box center [385, 257] width 95 height 60
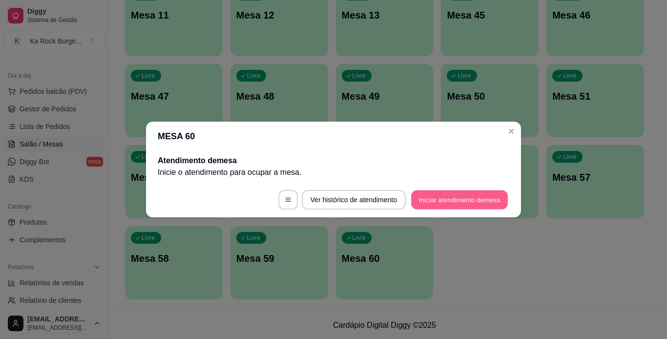
click at [448, 194] on button "Iniciar atendimento de mesa" at bounding box center [459, 200] width 97 height 19
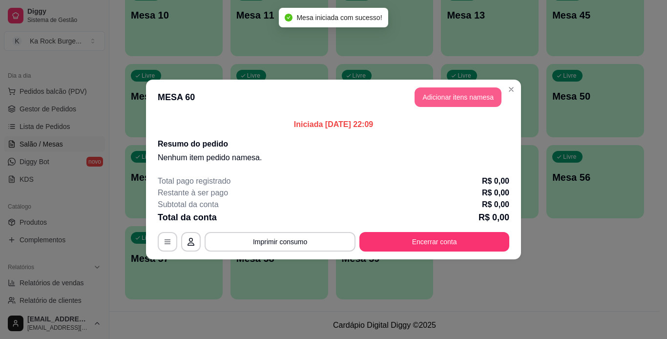
click at [453, 100] on button "Adicionar itens na mesa" at bounding box center [458, 97] width 87 height 20
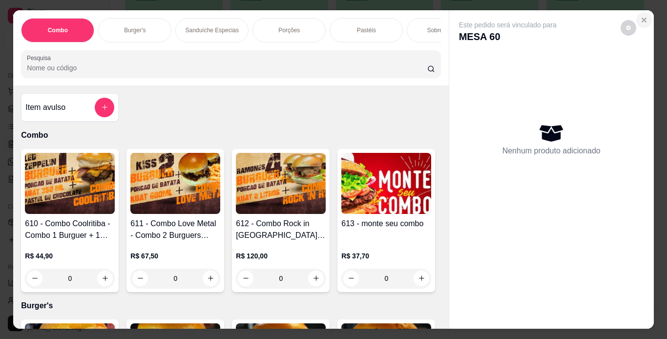
click at [640, 17] on icon "Close" at bounding box center [644, 20] width 8 height 8
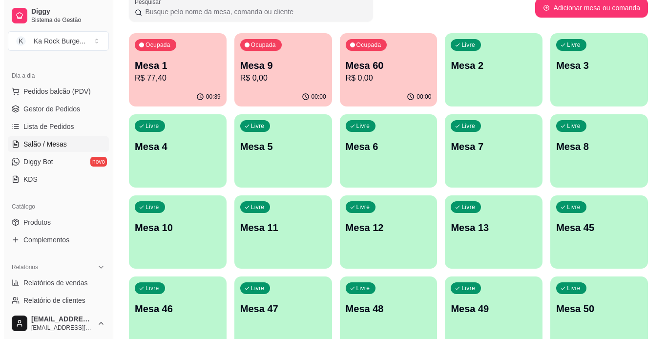
scroll to position [33, 0]
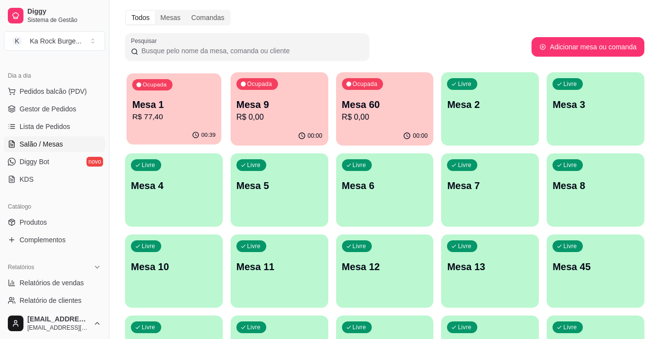
click at [186, 111] on div "Mesa 1 R$ 77,40" at bounding box center [174, 110] width 84 height 24
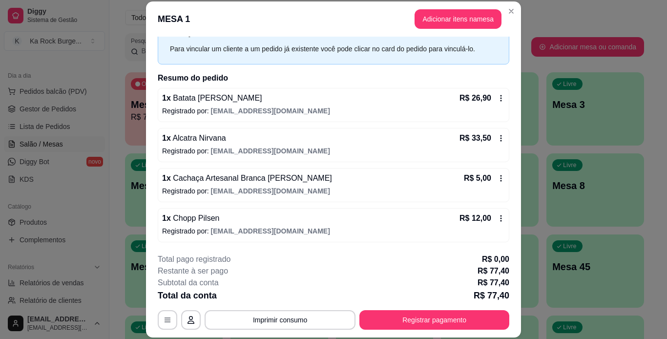
scroll to position [42, 0]
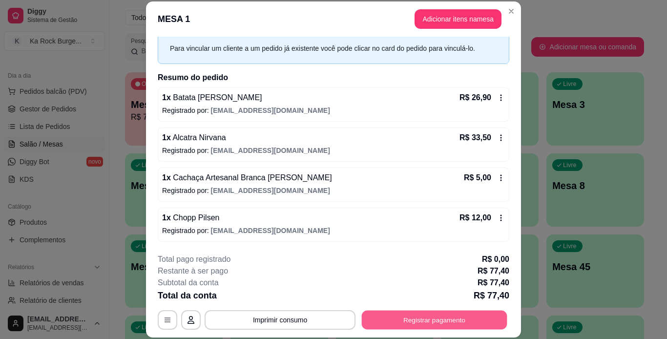
click at [412, 318] on button "Registrar pagamento" at bounding box center [435, 319] width 146 height 19
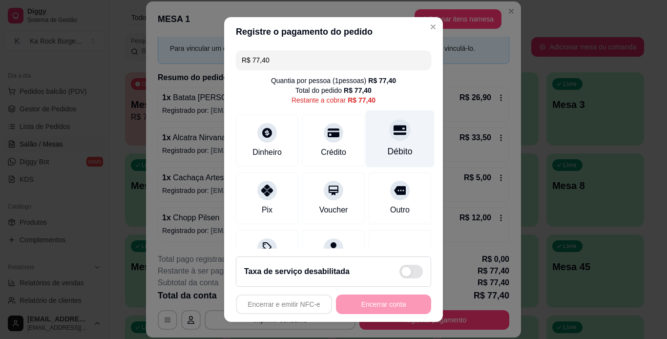
click at [395, 144] on div "Débito" at bounding box center [400, 138] width 69 height 57
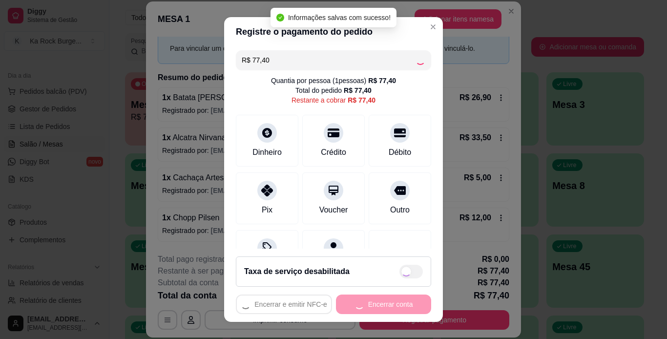
type input "R$ 0,00"
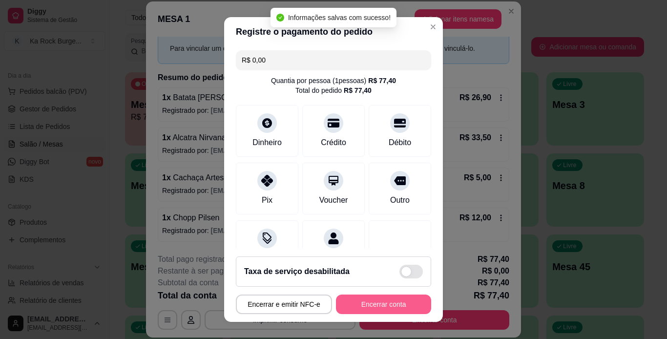
click at [370, 299] on button "Encerrar conta" at bounding box center [383, 305] width 95 height 20
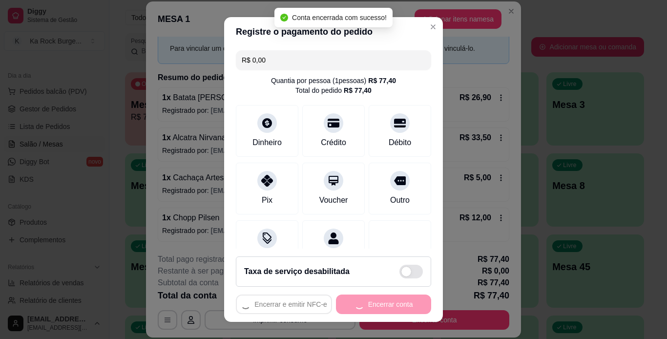
scroll to position [0, 0]
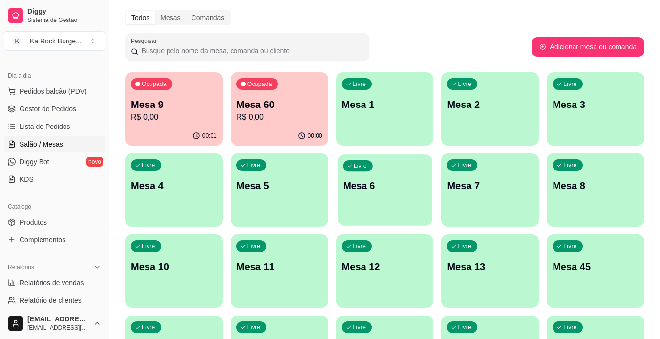
click at [394, 206] on div "Livre Mesa 6" at bounding box center [385, 184] width 95 height 60
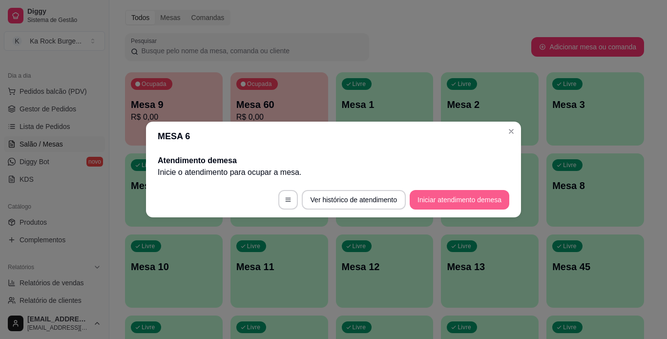
click at [446, 205] on button "Iniciar atendimento de mesa" at bounding box center [460, 200] width 100 height 20
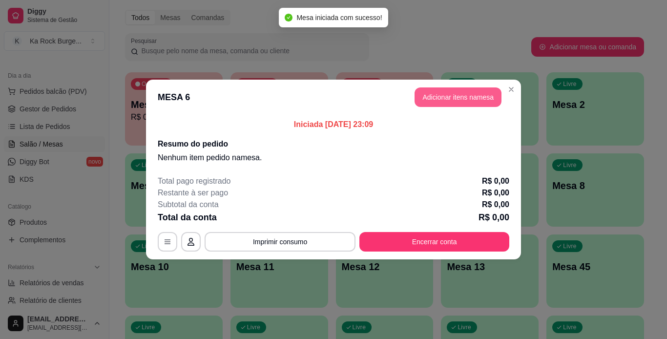
click at [445, 101] on button "Adicionar itens na mesa" at bounding box center [458, 97] width 87 height 20
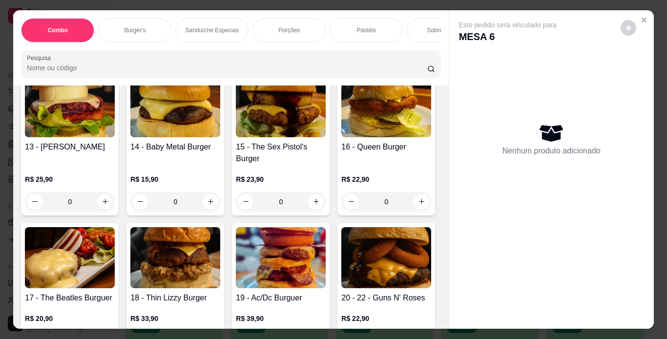
scroll to position [527, 0]
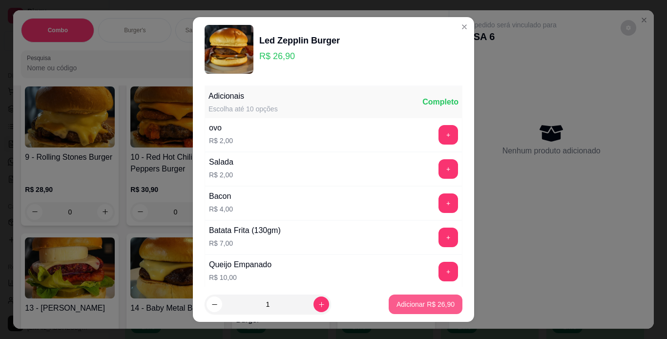
click at [421, 304] on p "Adicionar R$ 26,90" at bounding box center [426, 304] width 58 height 10
type input "1"
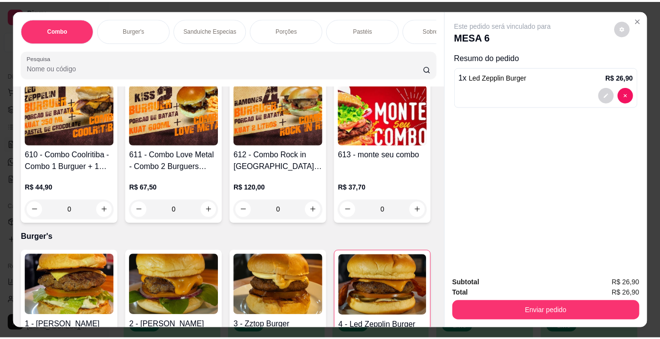
scroll to position [0, 0]
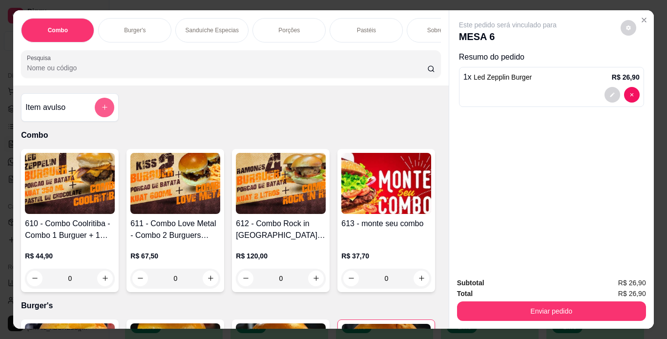
click at [97, 115] on button "add-separate-item" at bounding box center [105, 108] width 20 height 20
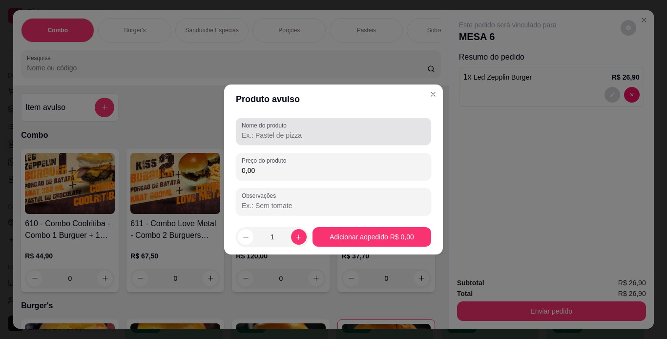
click at [269, 139] on input "Nome do produto" at bounding box center [334, 135] width 184 height 10
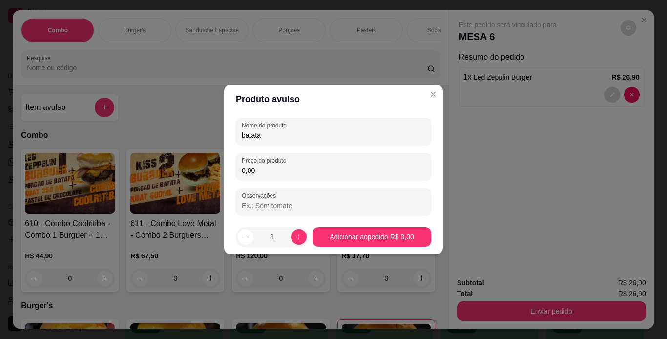
type input "batata"
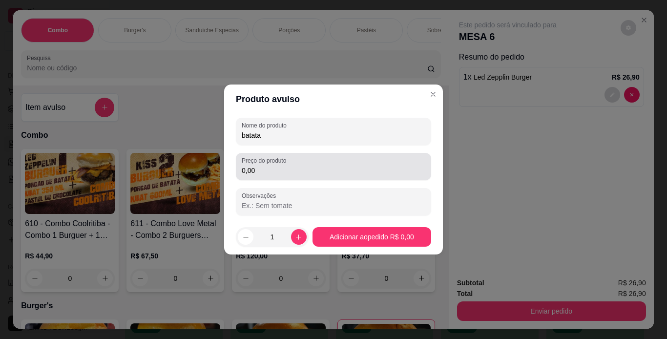
click at [279, 177] on div "Preço do produto 0,00" at bounding box center [333, 166] width 195 height 27
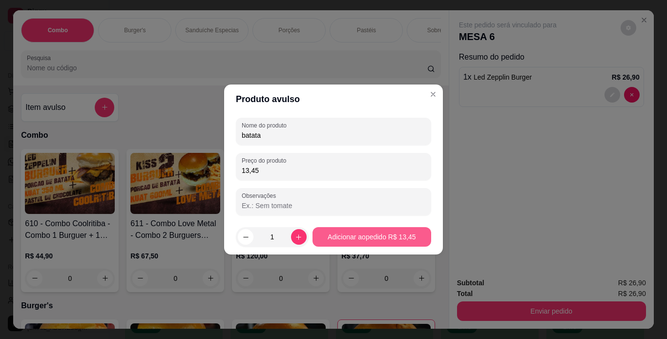
type input "13,45"
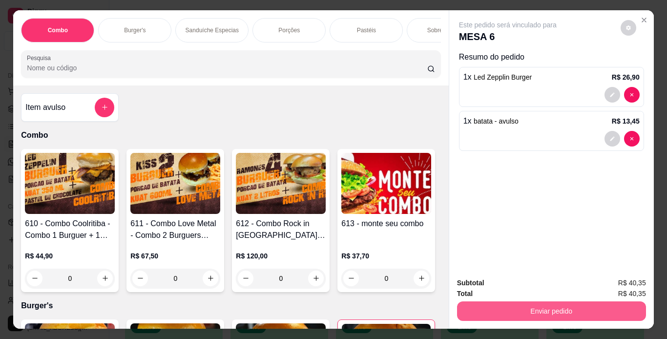
click at [541, 314] on button "Enviar pedido" at bounding box center [551, 311] width 189 height 20
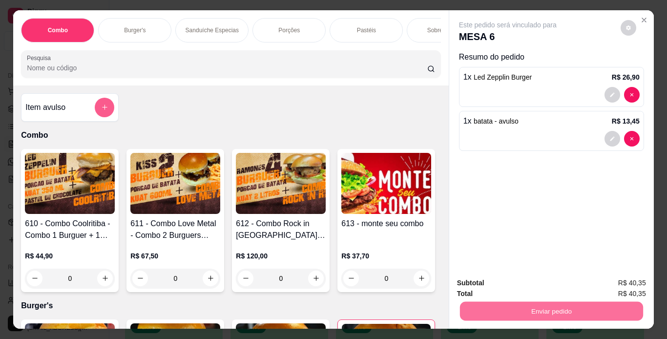
click at [101, 116] on button "add-separate-item" at bounding box center [105, 108] width 20 height 20
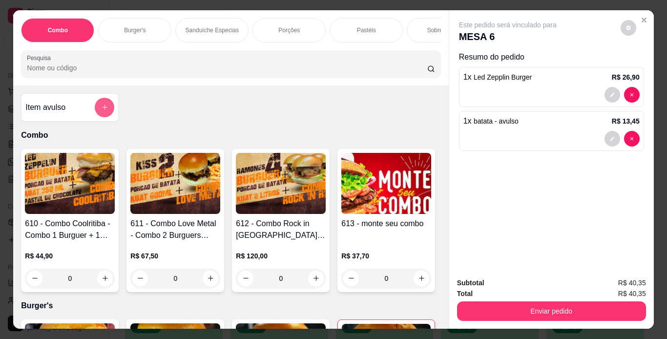
click at [101, 111] on icon "add-separate-item" at bounding box center [104, 107] width 7 height 7
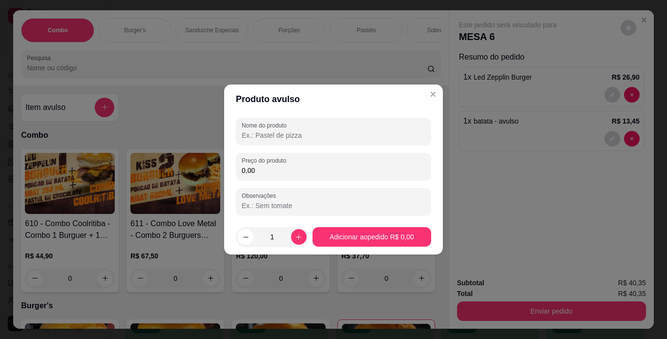
click at [319, 137] on input "Nome do produto" at bounding box center [334, 135] width 184 height 10
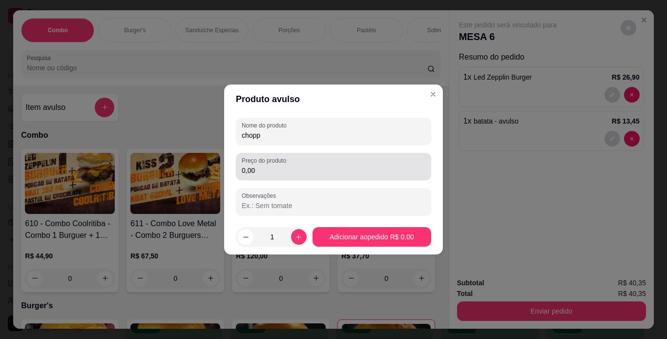
type input "chopp"
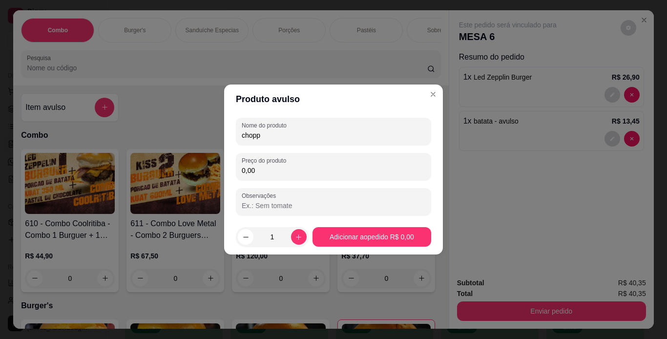
click at [318, 171] on input "0,00" at bounding box center [334, 171] width 184 height 10
type input "7,00"
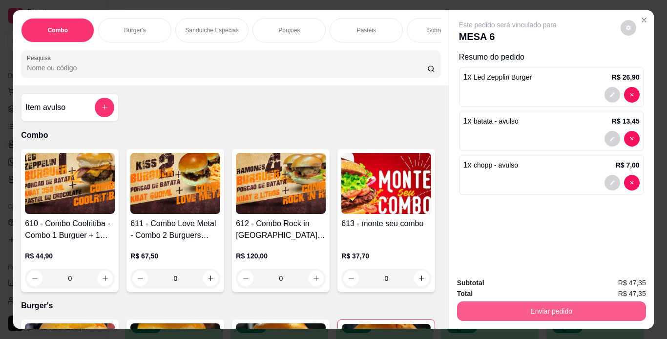
click at [536, 315] on button "Enviar pedido" at bounding box center [551, 311] width 189 height 20
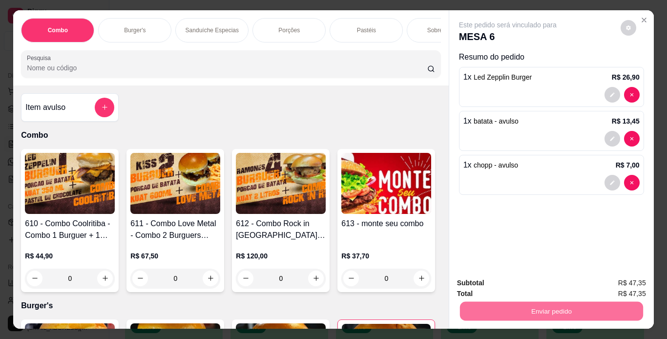
click at [605, 285] on button "Enviar pedido" at bounding box center [621, 284] width 54 height 18
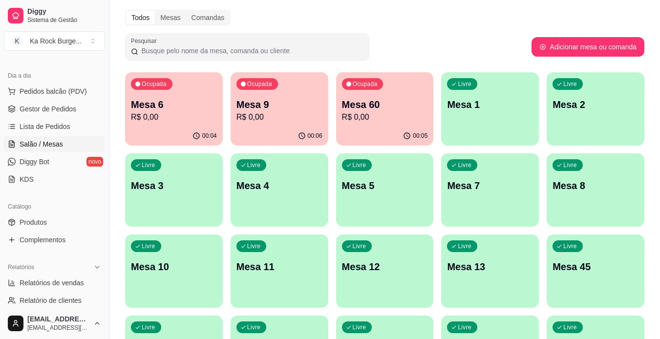
click at [377, 127] on div "00:05" at bounding box center [385, 136] width 98 height 19
click at [169, 129] on div "00:27" at bounding box center [174, 136] width 98 height 19
click at [261, 101] on p "Mesa 9" at bounding box center [279, 105] width 86 height 14
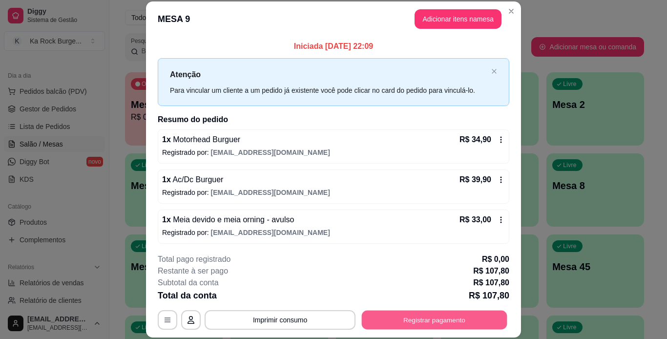
click at [413, 323] on button "Registrar pagamento" at bounding box center [435, 319] width 146 height 19
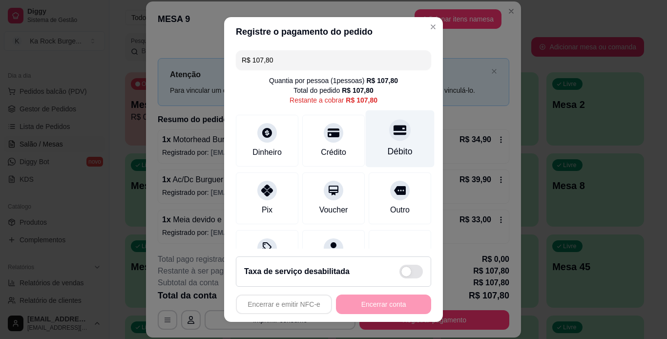
click at [388, 149] on div "Débito" at bounding box center [400, 151] width 25 height 13
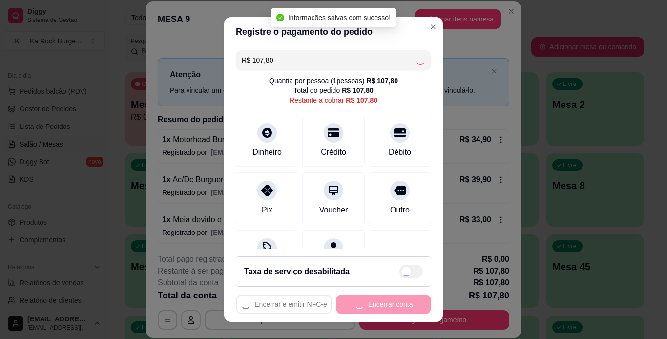
type input "R$ 0,00"
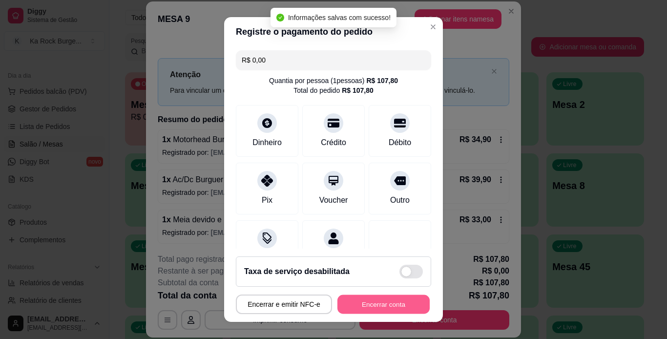
click at [396, 306] on button "Encerrar conta" at bounding box center [384, 304] width 92 height 19
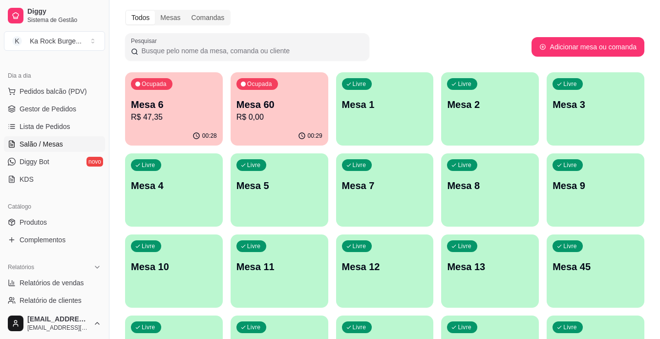
click at [276, 126] on div "Ocupada Mesa 60 R$ 0,00" at bounding box center [280, 99] width 98 height 54
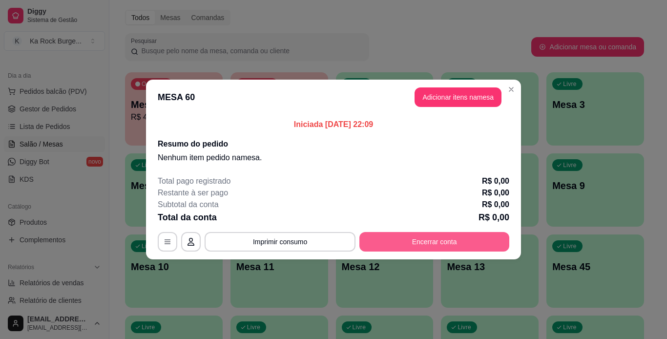
click at [429, 246] on button "Encerrar conta" at bounding box center [435, 242] width 150 height 20
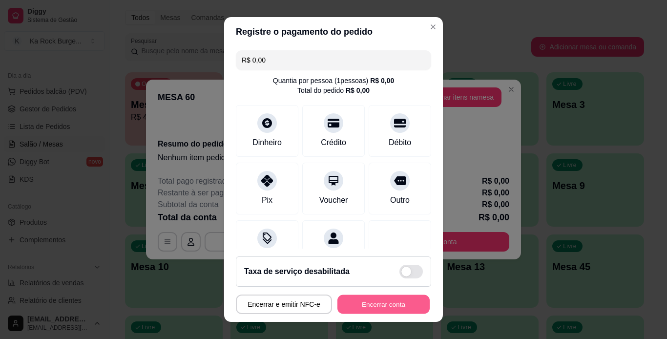
click at [382, 305] on button "Encerrar conta" at bounding box center [384, 304] width 92 height 19
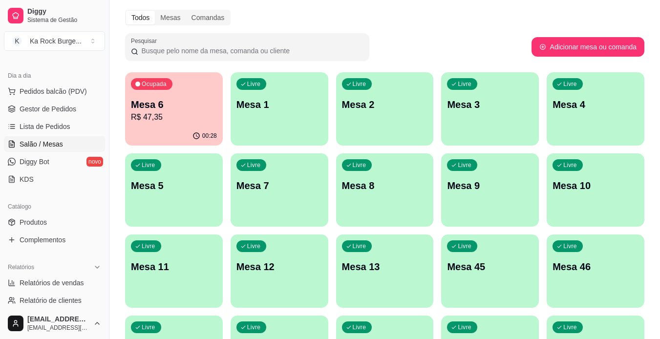
click at [186, 125] on div "Ocupada Mesa 6 R$ 47,35" at bounding box center [174, 99] width 98 height 54
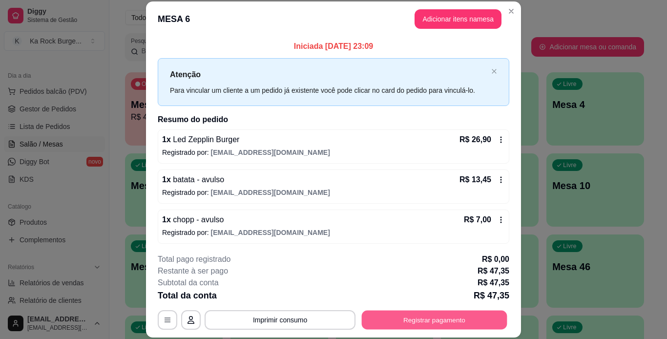
click at [419, 322] on button "Registrar pagamento" at bounding box center [435, 319] width 146 height 19
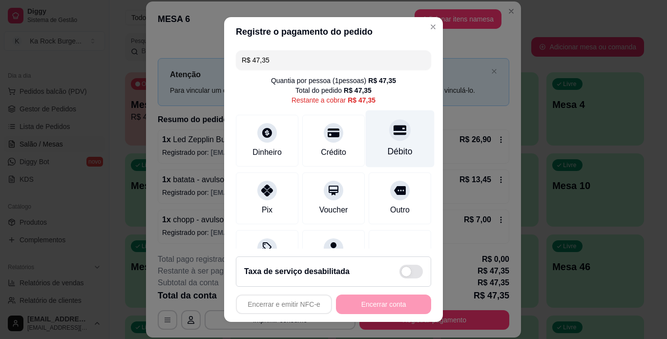
click at [390, 146] on div "Débito" at bounding box center [400, 151] width 25 height 13
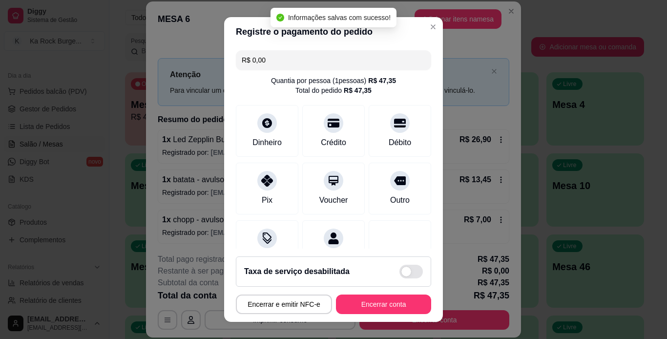
type input "R$ 0,00"
click at [407, 308] on button "Encerrar conta" at bounding box center [383, 305] width 95 height 20
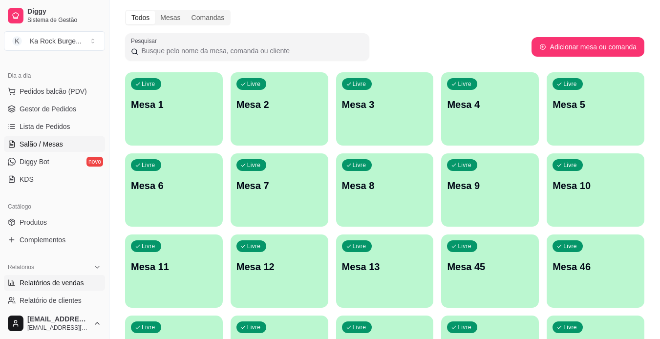
click at [63, 282] on span "Relatórios de vendas" at bounding box center [52, 283] width 64 height 10
select select "ALL"
select select "0"
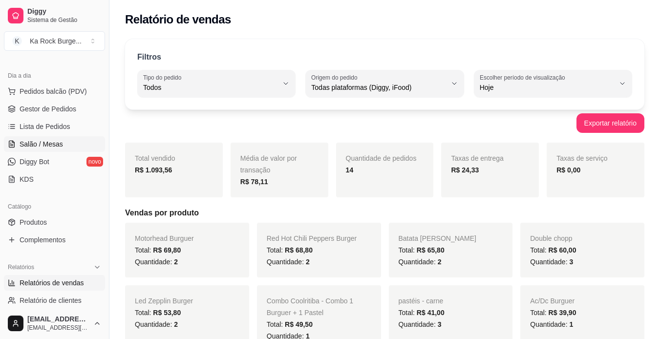
click at [57, 147] on span "Salão / Mesas" at bounding box center [41, 144] width 43 height 10
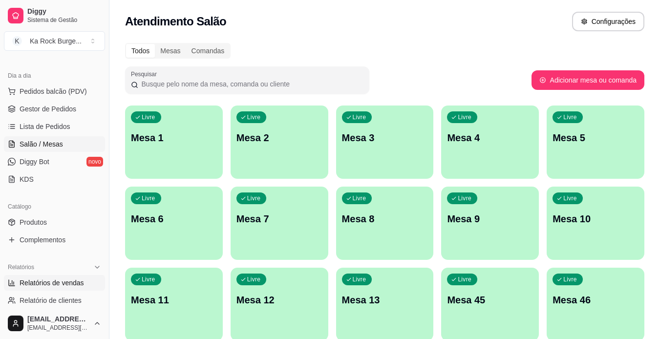
click at [85, 288] on link "Relatórios de vendas" at bounding box center [54, 283] width 101 height 16
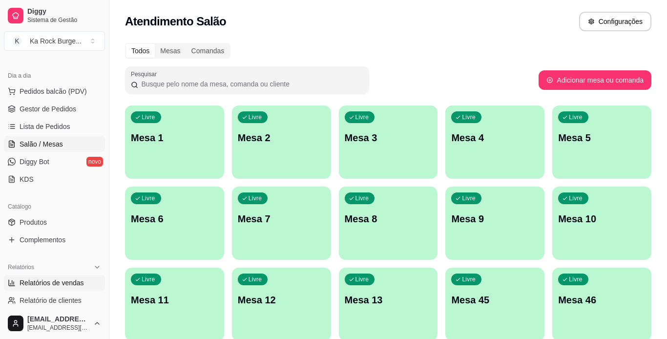
select select "ALL"
select select "0"
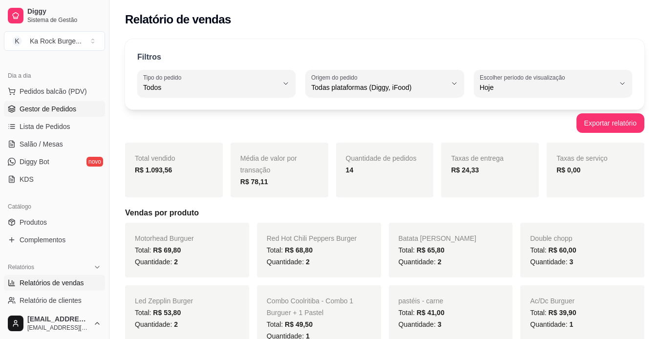
click at [67, 116] on link "Gestor de Pedidos" at bounding box center [54, 109] width 101 height 16
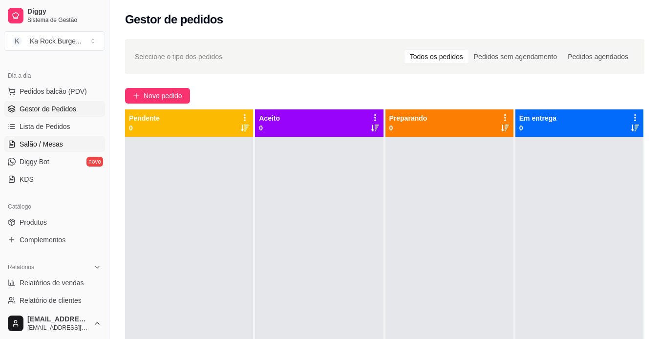
click at [60, 142] on span "Salão / Mesas" at bounding box center [41, 144] width 43 height 10
